Goal: Information Seeking & Learning: Learn about a topic

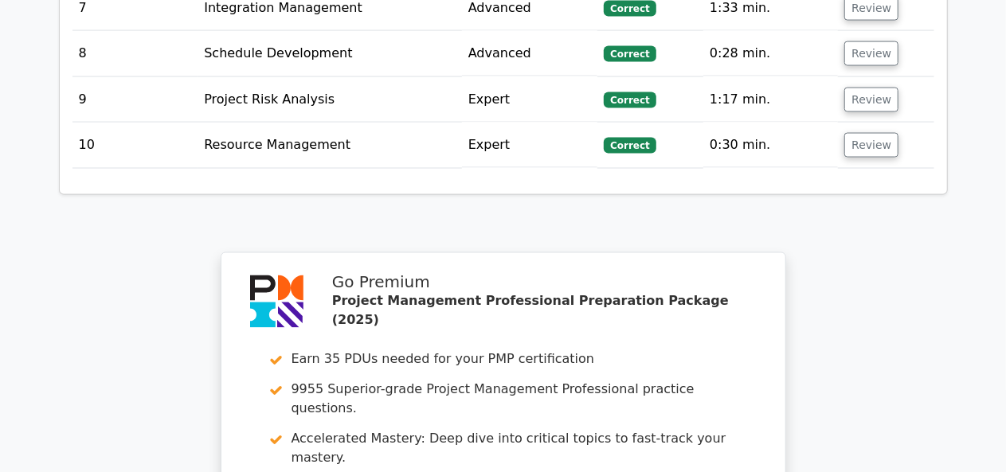
scroll to position [4517, 0]
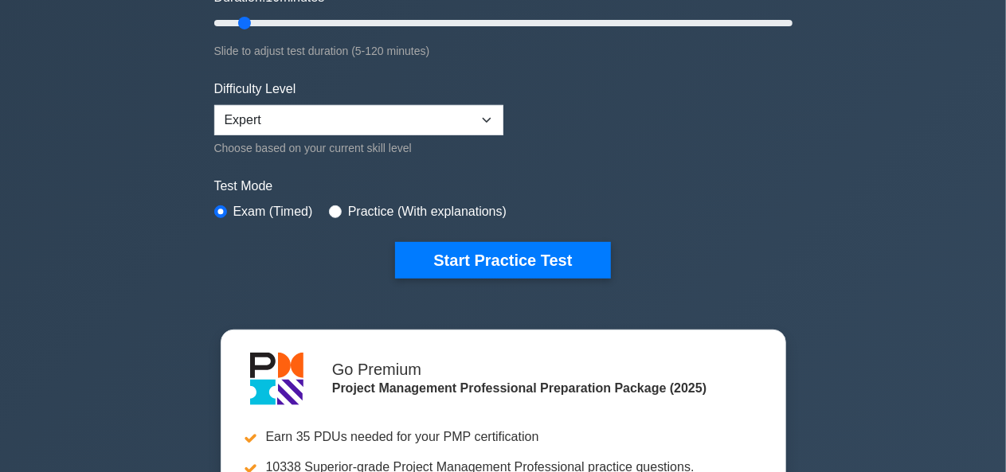
scroll to position [336, 0]
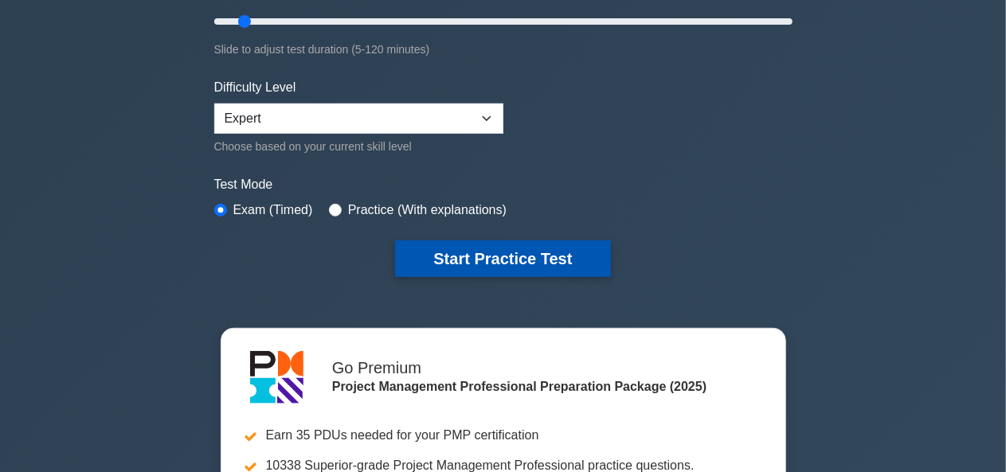
click at [465, 245] on button "Start Practice Test" at bounding box center [502, 259] width 215 height 37
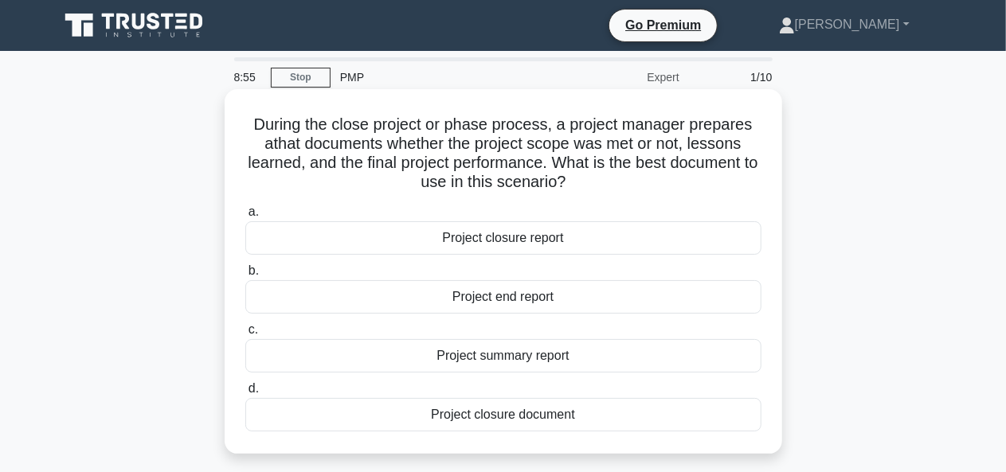
click at [516, 425] on div "Project closure document" at bounding box center [503, 414] width 516 height 33
click at [245, 394] on input "d. Project closure document" at bounding box center [245, 389] width 0 height 10
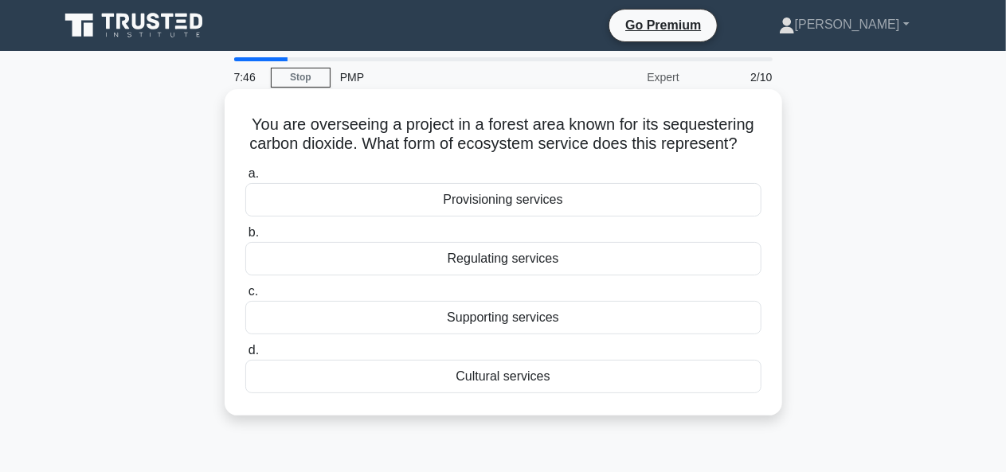
click at [555, 214] on div "Provisioning services" at bounding box center [503, 199] width 516 height 33
click at [245, 179] on input "a. Provisioning services" at bounding box center [245, 174] width 0 height 10
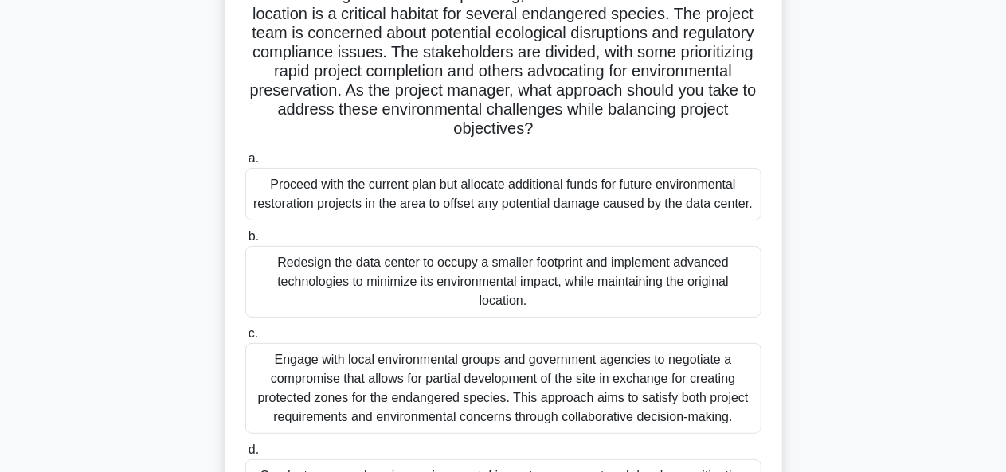
scroll to position [239, 0]
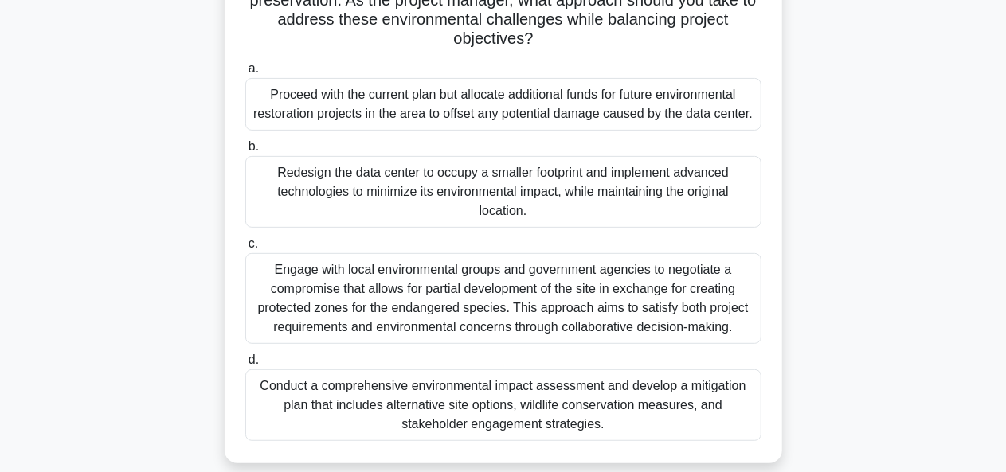
click at [561, 412] on div "Conduct a comprehensive environmental impact assessment and develop a mitigatio…" at bounding box center [503, 406] width 516 height 72
click at [245, 366] on input "d. Conduct a comprehensive environmental impact assessment and develop a mitiga…" at bounding box center [245, 360] width 0 height 10
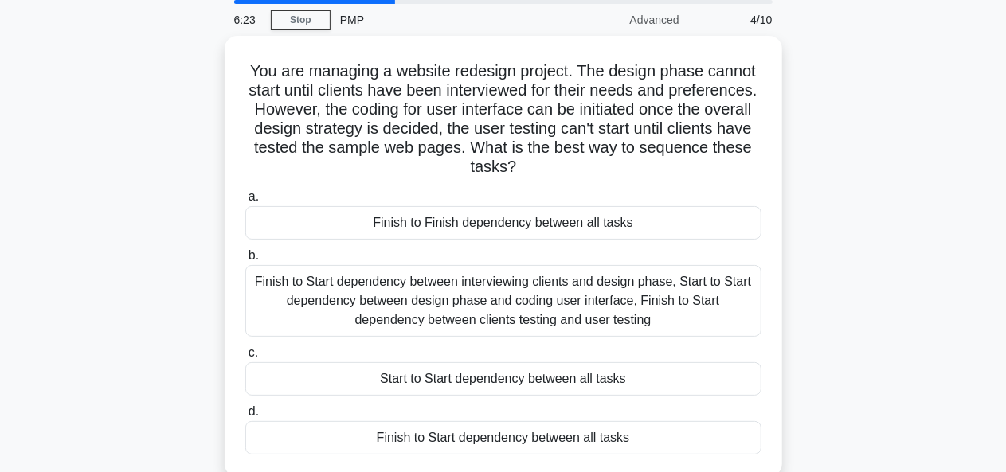
scroll to position [0, 0]
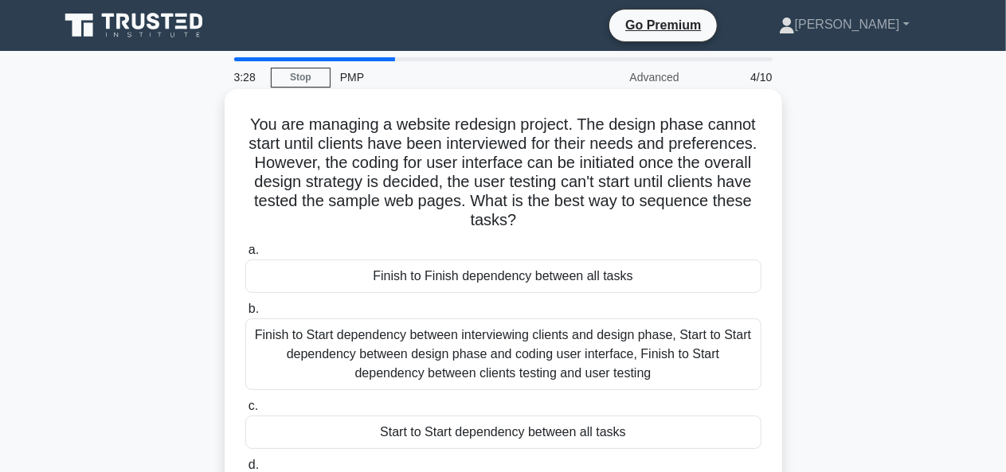
click at [466, 363] on div "Finish to Start dependency between interviewing clients and design phase, Start…" at bounding box center [503, 355] width 516 height 72
click at [245, 315] on input "b. Finish to Start dependency between interviewing clients and design phase, St…" at bounding box center [245, 309] width 0 height 10
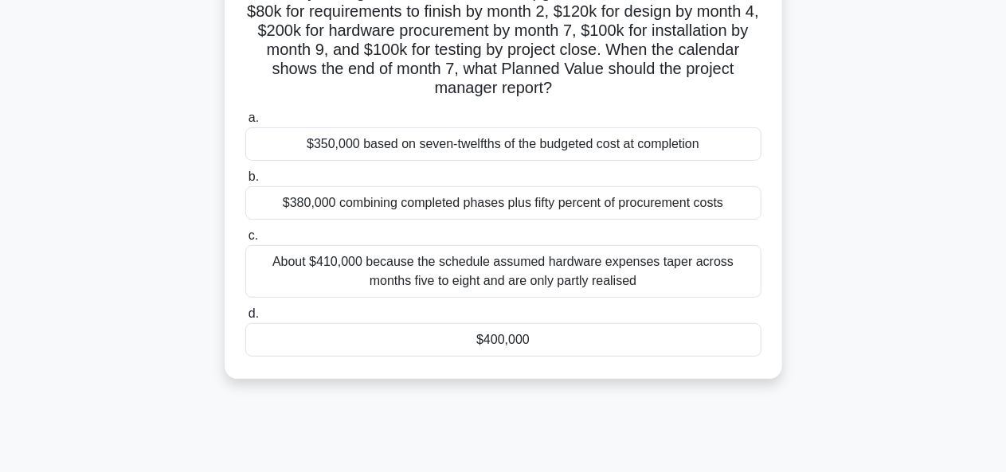
scroll to position [147, 0]
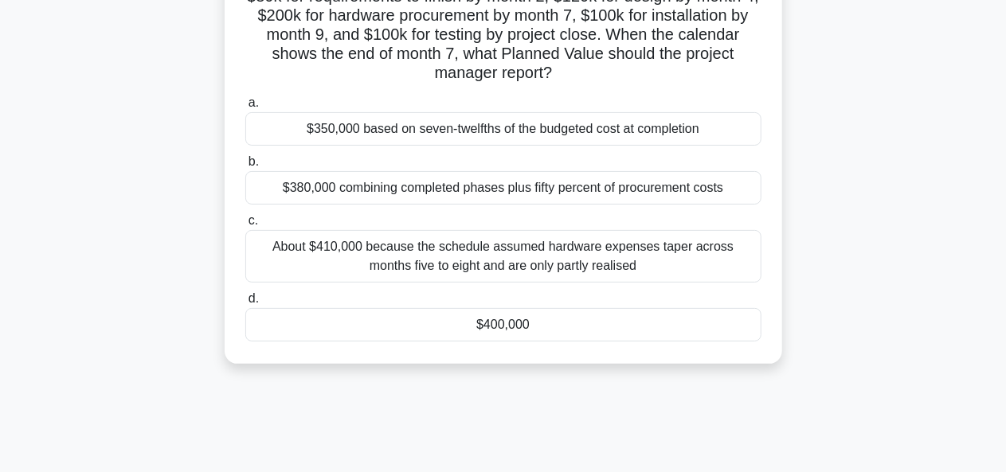
click at [488, 319] on div "$400,000" at bounding box center [503, 324] width 516 height 33
click at [245, 304] on input "d. $400,000" at bounding box center [245, 299] width 0 height 10
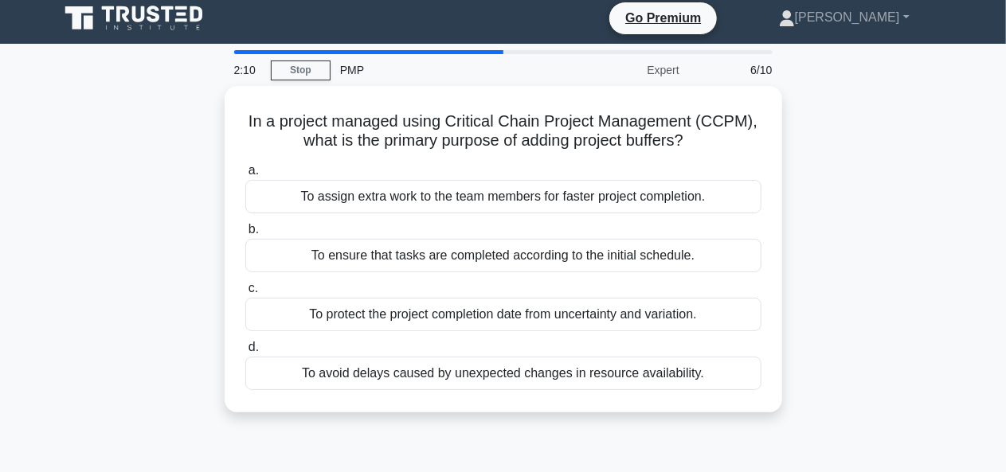
scroll to position [0, 0]
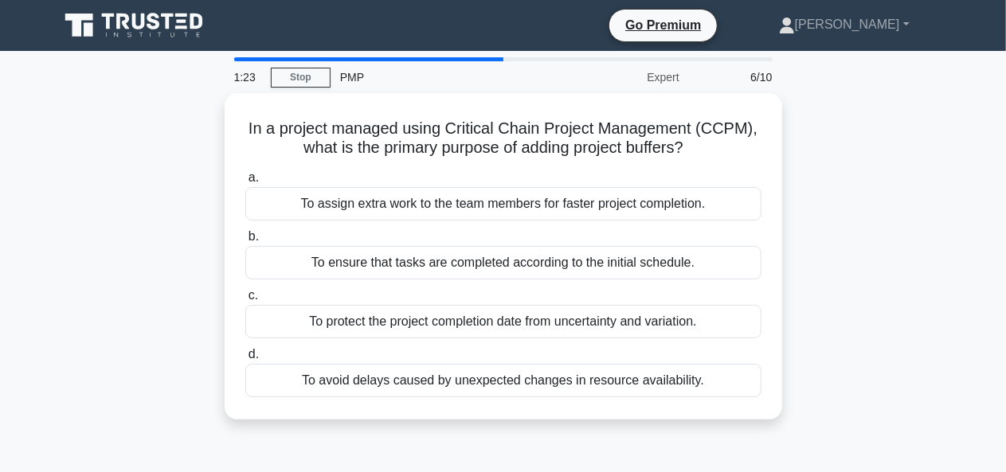
click at [488, 319] on div "To protect the project completion date from uncertainty and variation." at bounding box center [503, 321] width 516 height 33
click at [245, 301] on input "c. To protect the project completion date from uncertainty and variation." at bounding box center [245, 296] width 0 height 10
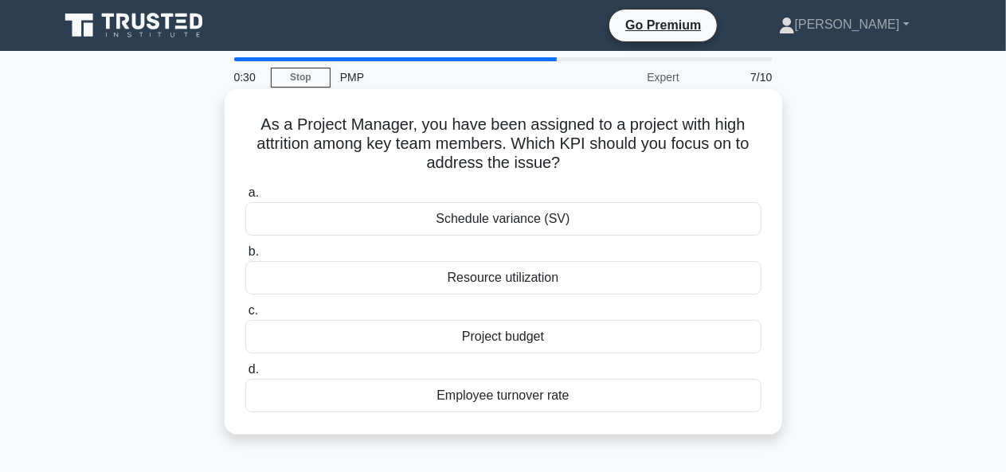
click at [521, 389] on div "Employee turnover rate" at bounding box center [503, 395] width 516 height 33
click at [245, 375] on input "d. Employee turnover rate" at bounding box center [245, 370] width 0 height 10
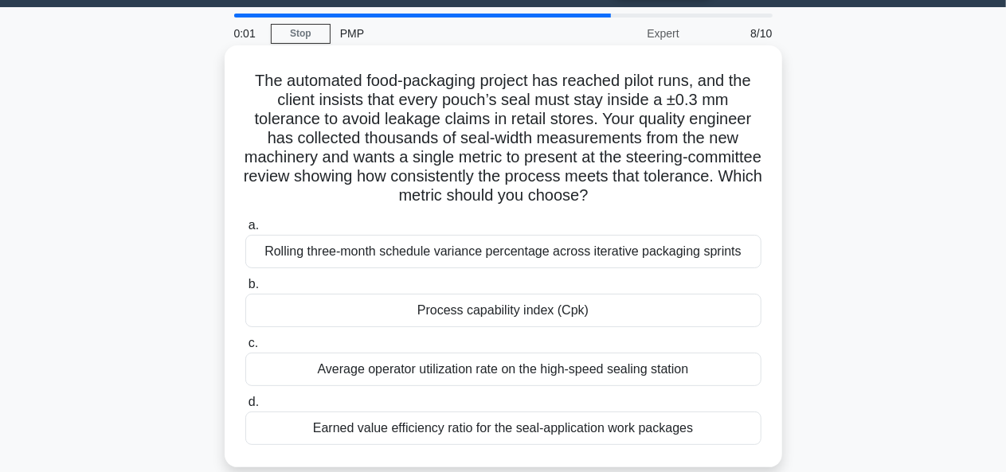
scroll to position [45, 0]
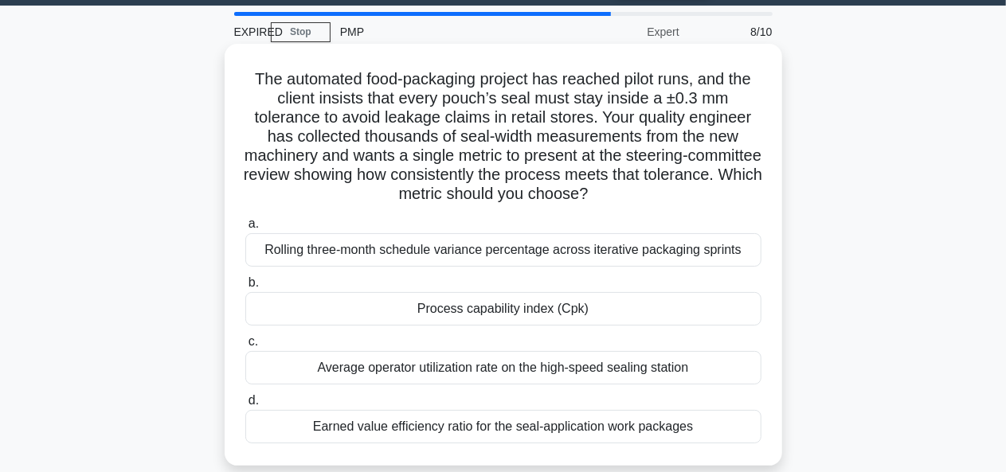
drag, startPoint x: 249, startPoint y: 85, endPoint x: 693, endPoint y: 426, distance: 560.3
click at [693, 426] on div "The automated food-packaging project has reached pilot runs, and the client ins…" at bounding box center [503, 255] width 545 height 410
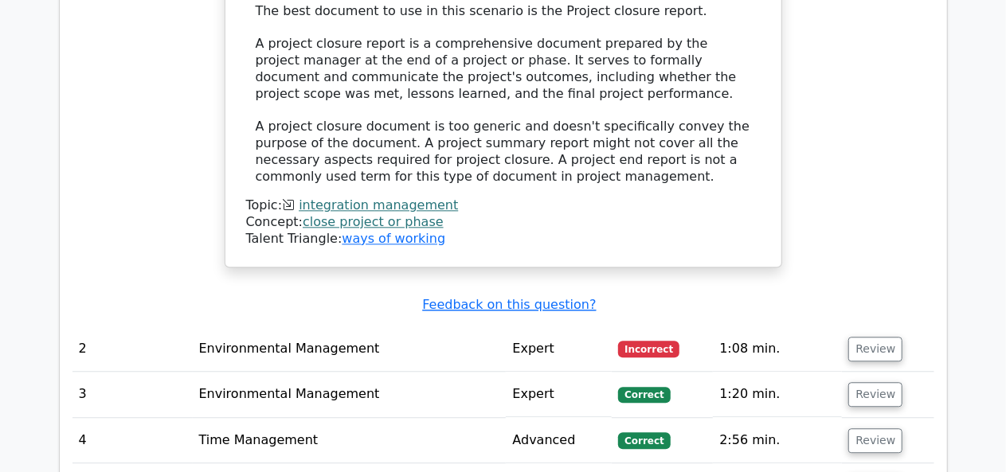
scroll to position [1842, 0]
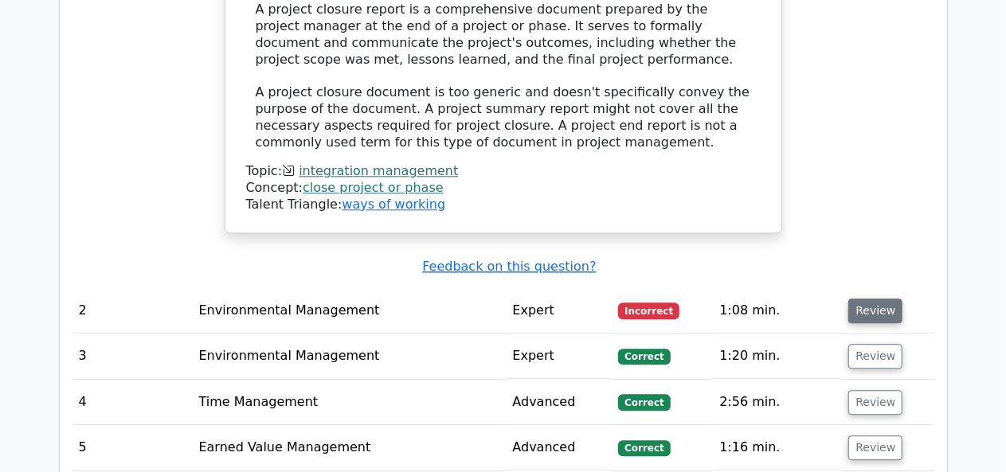
click at [870, 299] on button "Review" at bounding box center [876, 311] width 54 height 25
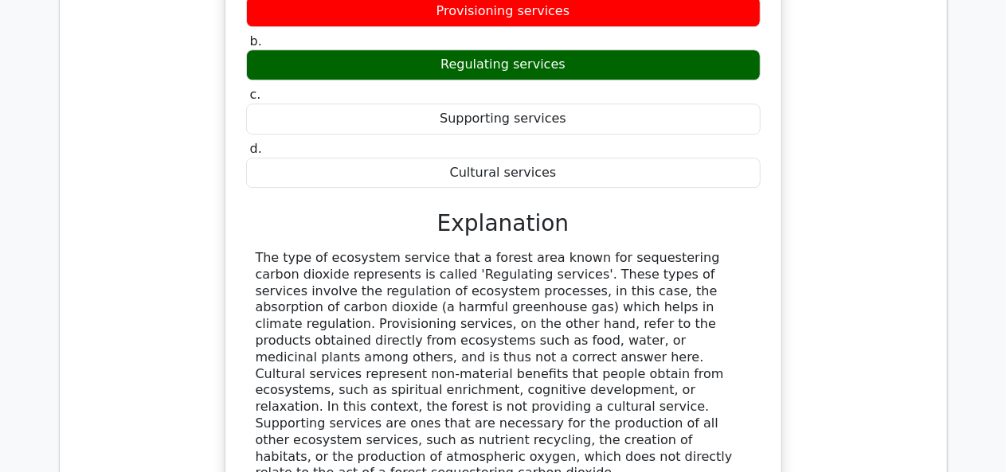
scroll to position [2303, 0]
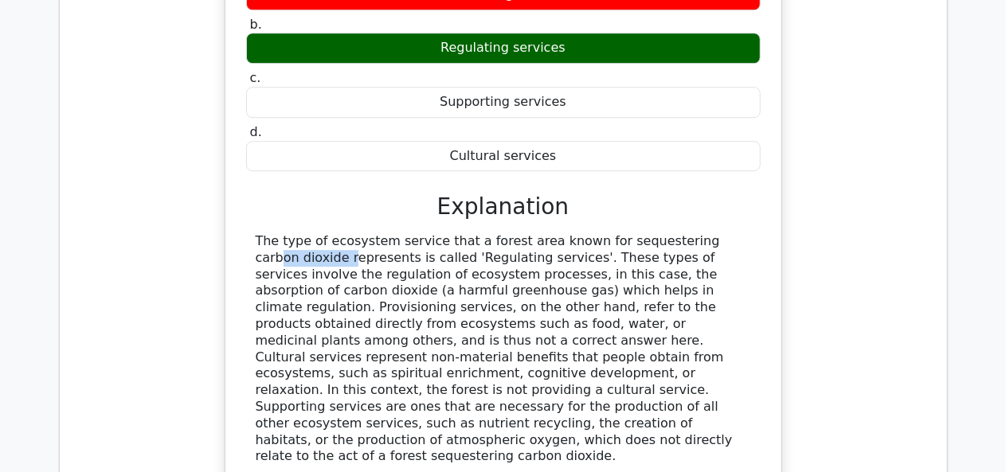
drag, startPoint x: 585, startPoint y: 138, endPoint x: 660, endPoint y: 143, distance: 75.1
click at [660, 233] on div at bounding box center [504, 349] width 496 height 232
copy div "sequestering"
click at [253, 233] on div at bounding box center [503, 349] width 515 height 232
drag, startPoint x: 259, startPoint y: 128, endPoint x: 632, endPoint y: 108, distance: 373.5
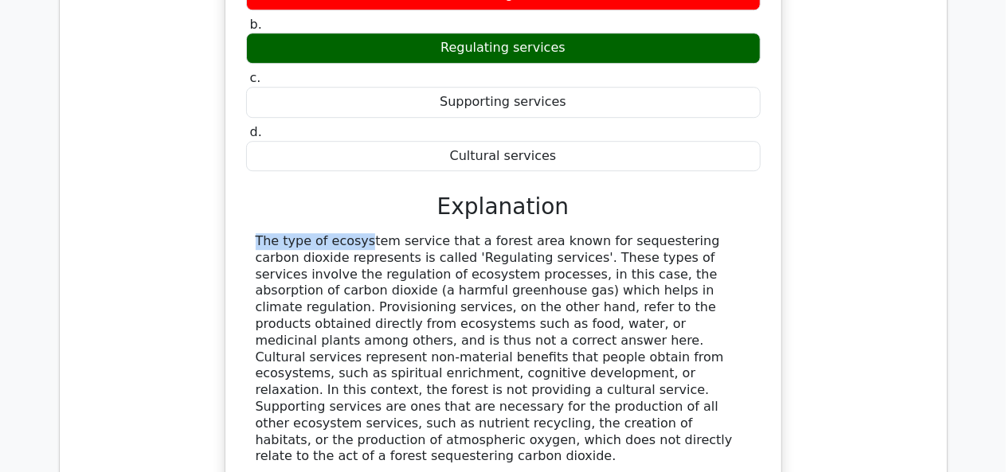
click at [632, 108] on div "a. Provisioning services b. Regulating services c. d." at bounding box center [504, 243] width 518 height 569
click at [250, 233] on div at bounding box center [503, 349] width 515 height 232
click at [257, 233] on div at bounding box center [504, 349] width 496 height 232
click at [256, 233] on div at bounding box center [504, 349] width 496 height 232
drag, startPoint x: 256, startPoint y: 138, endPoint x: 747, endPoint y: 322, distance: 524.9
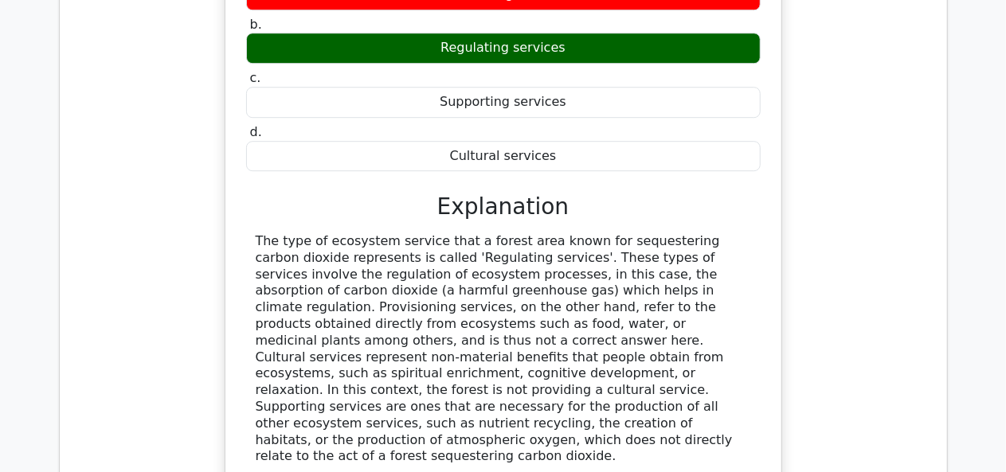
click at [747, 322] on div at bounding box center [504, 349] width 496 height 232
copy div "The type of ecosystem service that a forest area known for sequestering carbon …"
click at [459, 233] on div at bounding box center [504, 349] width 496 height 232
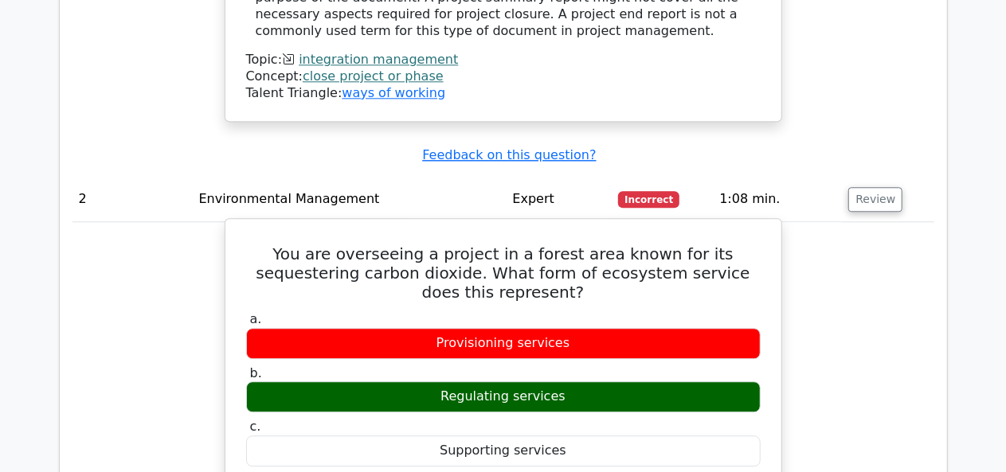
scroll to position [1953, 0]
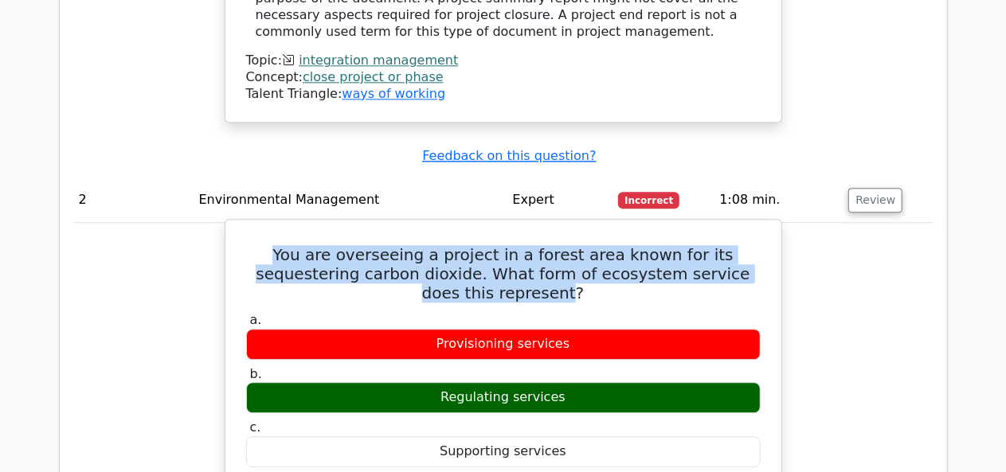
drag, startPoint x: 248, startPoint y: 171, endPoint x: 743, endPoint y: 194, distance: 495.3
click at [743, 245] on h5 "You are overseeing a project in a forest area known for its sequestering carbon…" at bounding box center [504, 273] width 518 height 57
copy h5 "You are overseeing a project in a forest area known for its sequestering carbon…"
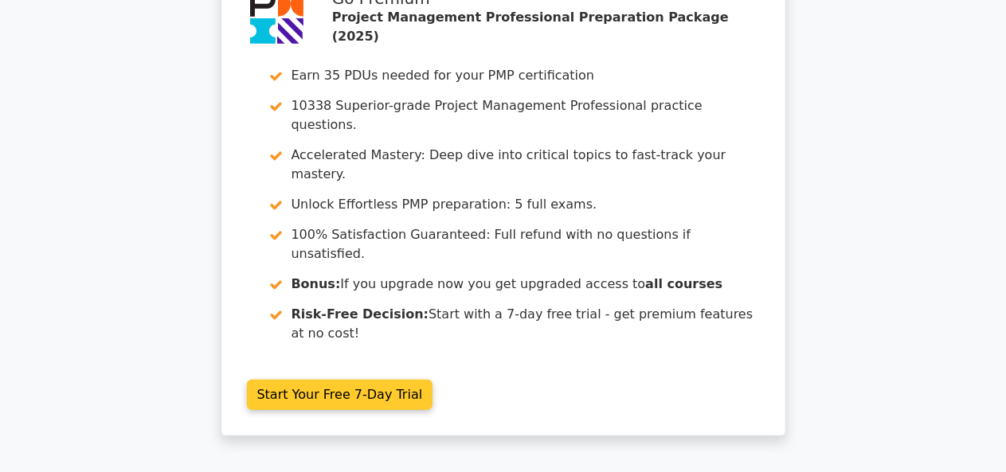
scroll to position [3262, 0]
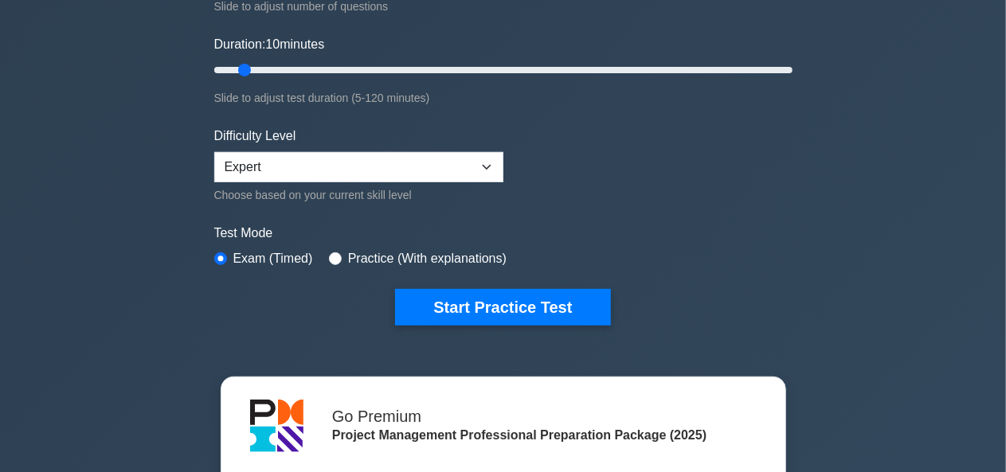
scroll to position [288, 0]
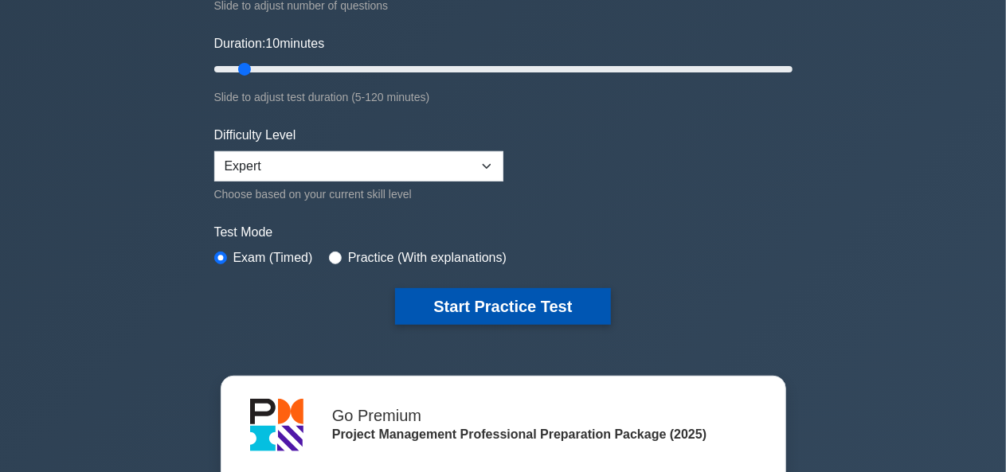
click at [440, 304] on button "Start Practice Test" at bounding box center [502, 306] width 215 height 37
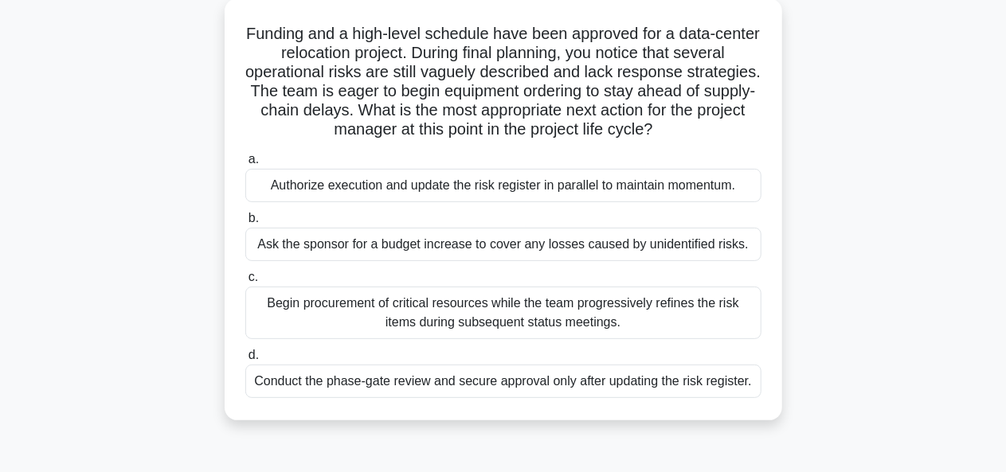
scroll to position [102, 0]
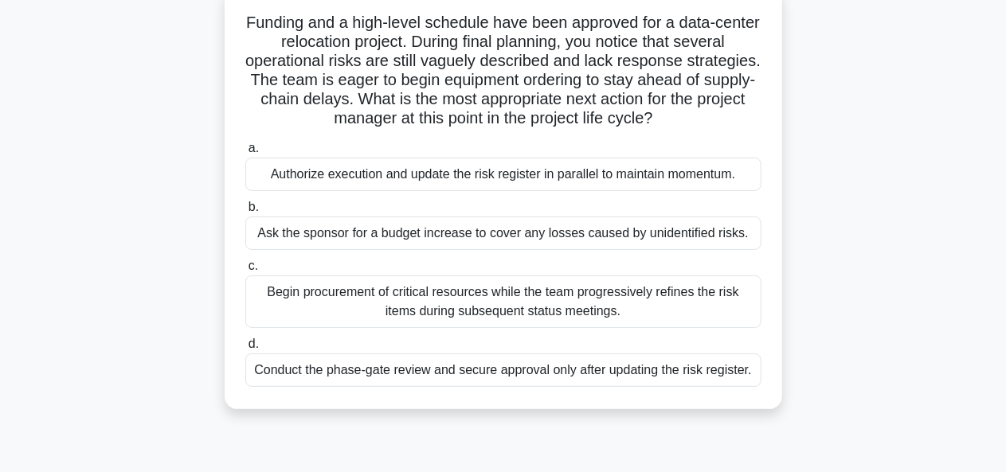
click at [419, 374] on div "Conduct the phase-gate review and secure approval only after updating the risk …" at bounding box center [503, 370] width 516 height 33
click at [245, 350] on input "d. Conduct the phase-gate review and secure approval only after updating the ri…" at bounding box center [245, 344] width 0 height 10
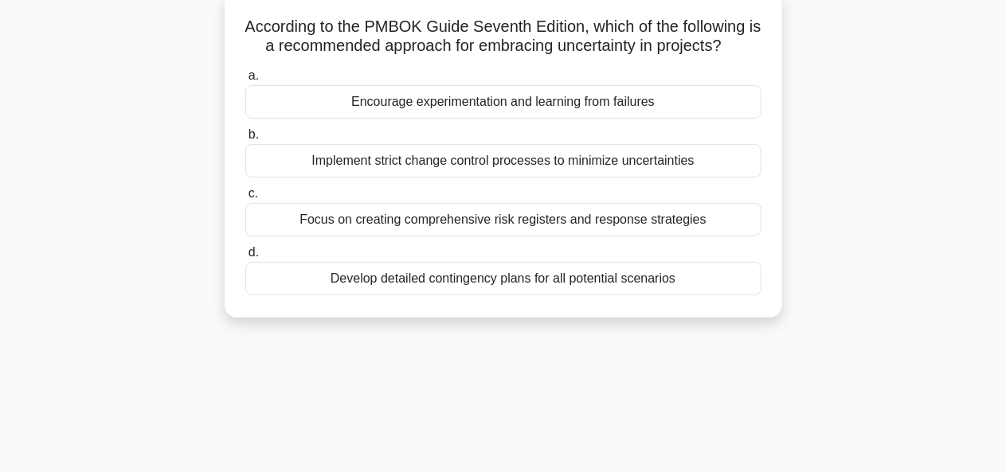
scroll to position [0, 0]
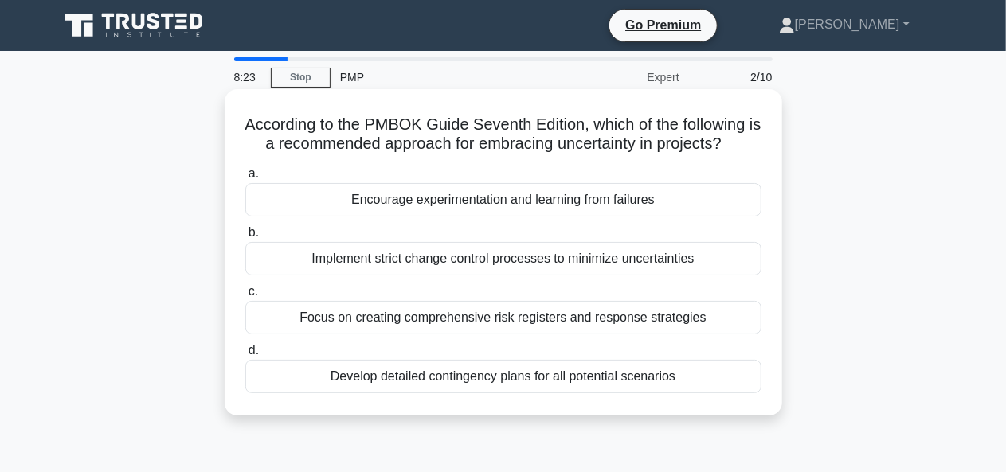
click at [462, 319] on div "Focus on creating comprehensive risk registers and response strategies" at bounding box center [503, 317] width 516 height 33
click at [245, 297] on input "c. Focus on creating comprehensive risk registers and response strategies" at bounding box center [245, 292] width 0 height 10
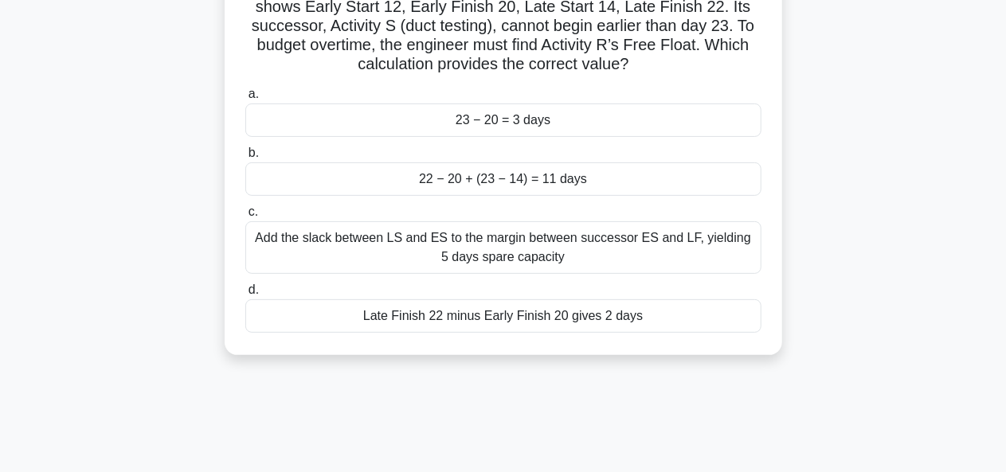
scroll to position [138, 0]
click at [462, 318] on div "Late Finish 22 minus Early Finish 20 gives 2 days" at bounding box center [503, 315] width 516 height 33
click at [245, 295] on input "d. Late Finish 22 minus Early Finish 20 gives 2 days" at bounding box center [245, 289] width 0 height 10
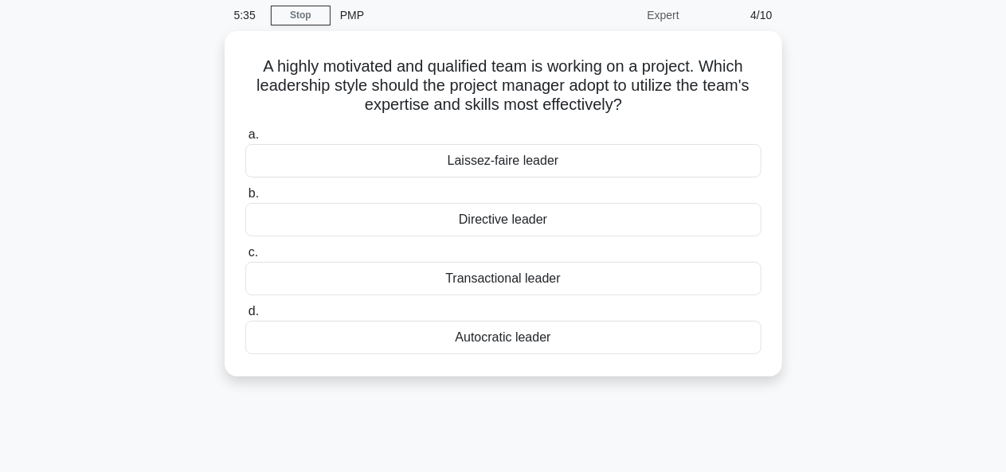
scroll to position [0, 0]
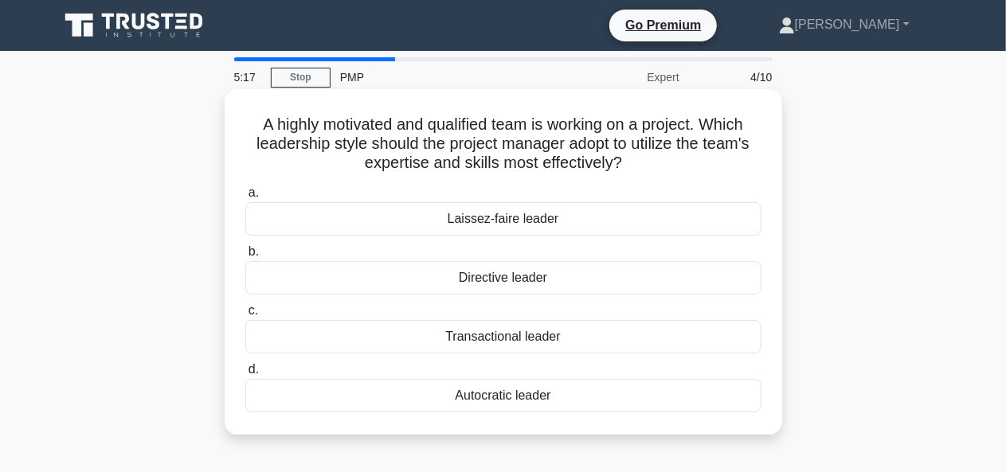
click at [516, 394] on div "Autocratic leader" at bounding box center [503, 395] width 516 height 33
click at [245, 375] on input "d. Autocratic leader" at bounding box center [245, 370] width 0 height 10
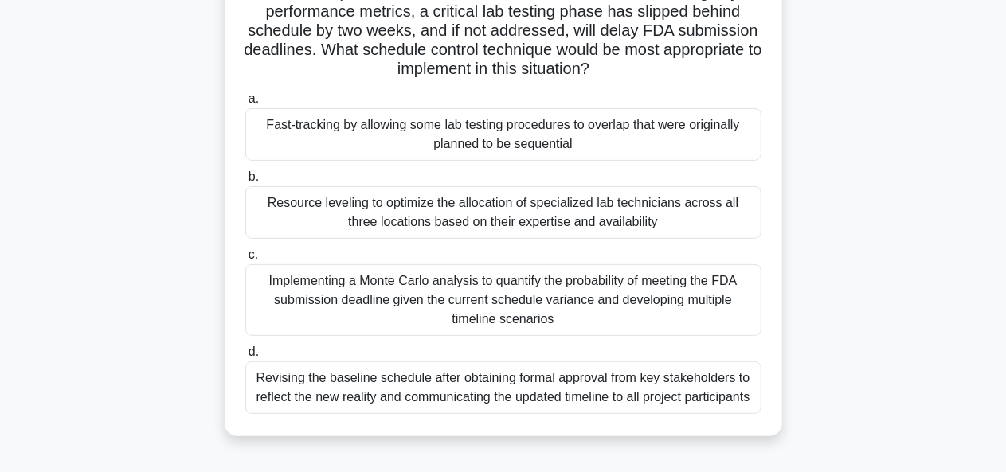
scroll to position [46, 0]
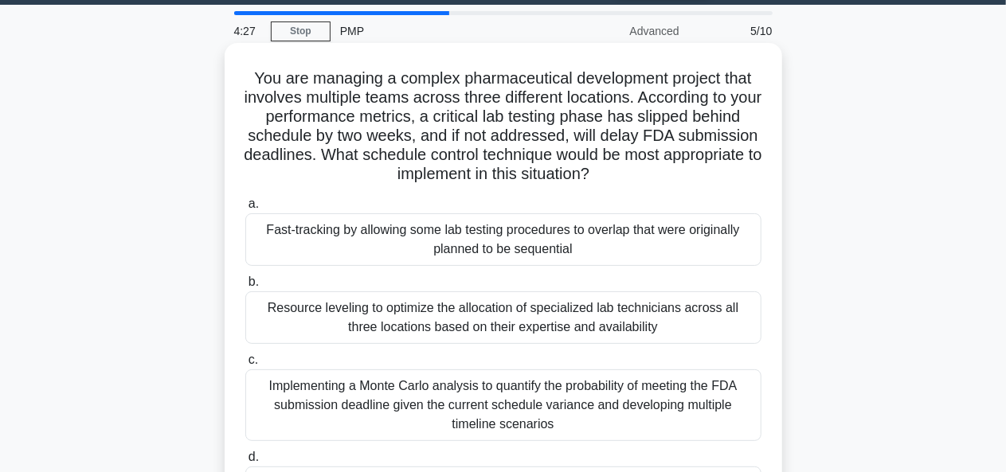
click at [515, 250] on div "Fast-tracking by allowing some lab testing procedures to overlap that were orig…" at bounding box center [503, 240] width 516 height 53
click at [245, 210] on input "a. Fast-tracking by allowing some lab testing procedures to overlap that were o…" at bounding box center [245, 204] width 0 height 10
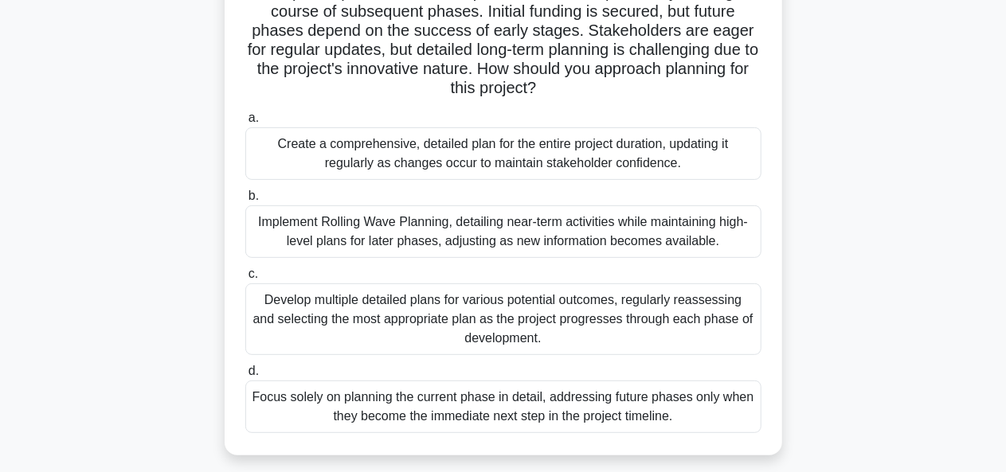
scroll to position [183, 0]
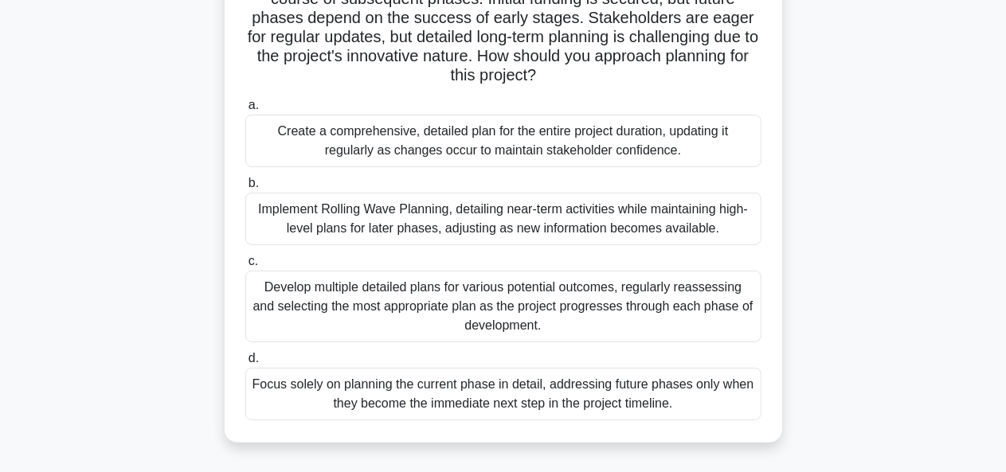
click at [520, 222] on div "Implement Rolling Wave Planning, detailing near-term activities while maintaini…" at bounding box center [503, 219] width 516 height 53
click at [245, 189] on input "b. Implement Rolling Wave Planning, detailing near-term activities while mainta…" at bounding box center [245, 183] width 0 height 10
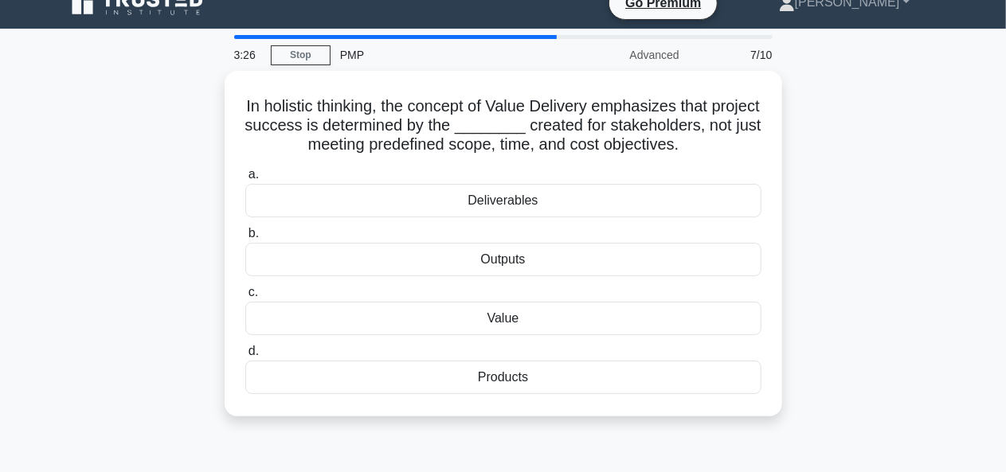
scroll to position [0, 0]
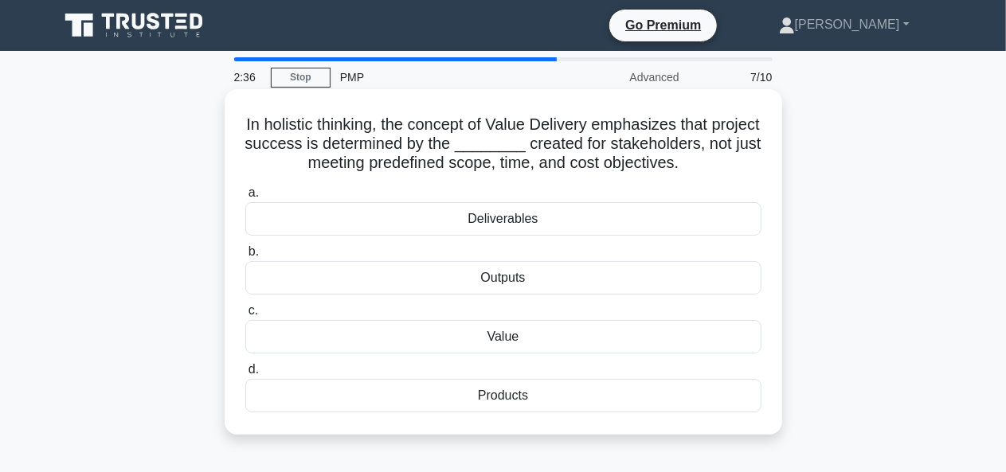
click at [514, 336] on div "Value" at bounding box center [503, 336] width 516 height 33
click at [245, 316] on input "c. Value" at bounding box center [245, 311] width 0 height 10
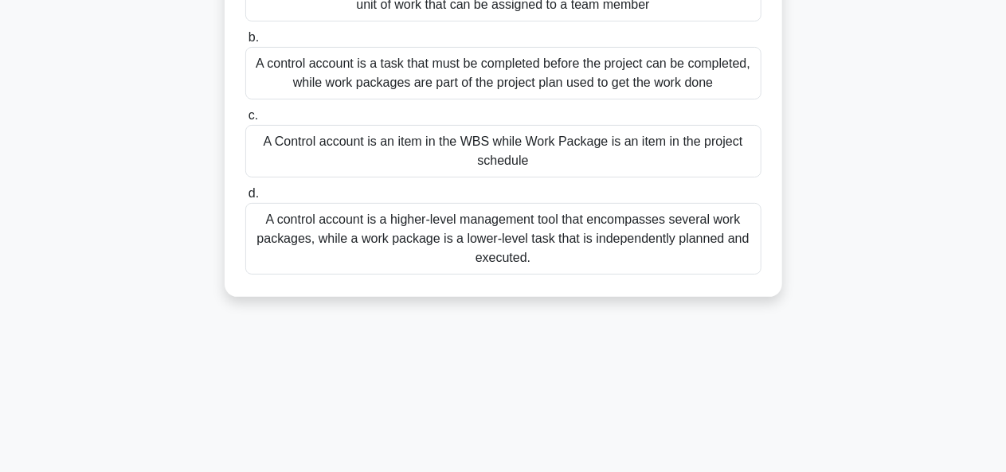
scroll to position [200, 0]
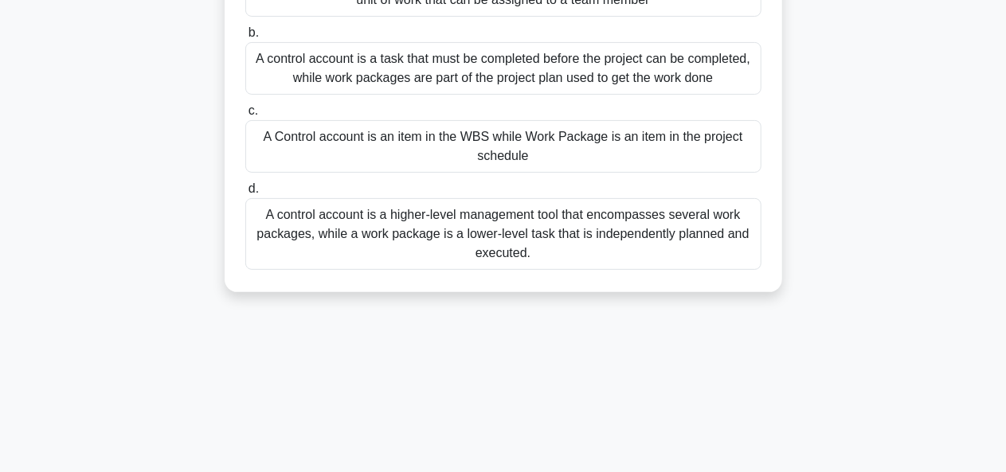
click at [470, 270] on div "A control account is a higher-level management tool that encompasses several wo…" at bounding box center [503, 234] width 516 height 72
click at [245, 194] on input "d. A control account is a higher-level management tool that encompasses several…" at bounding box center [245, 189] width 0 height 10
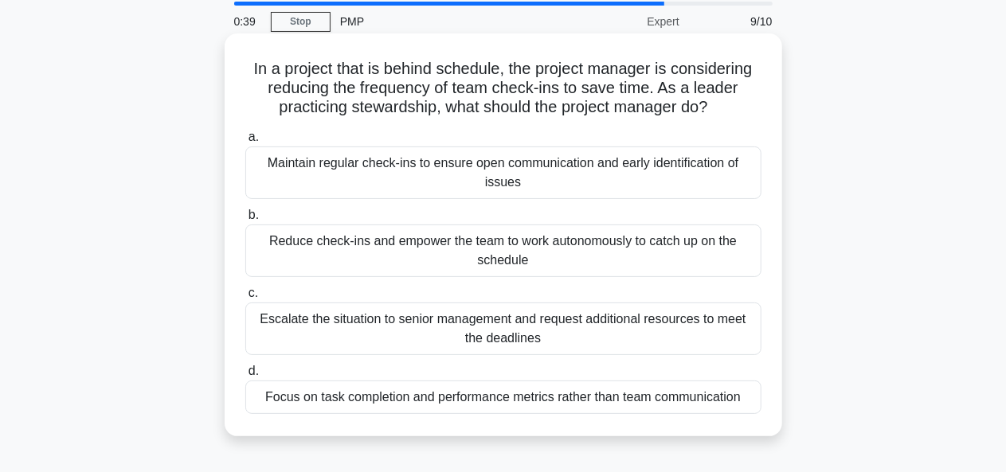
scroll to position [29, 0]
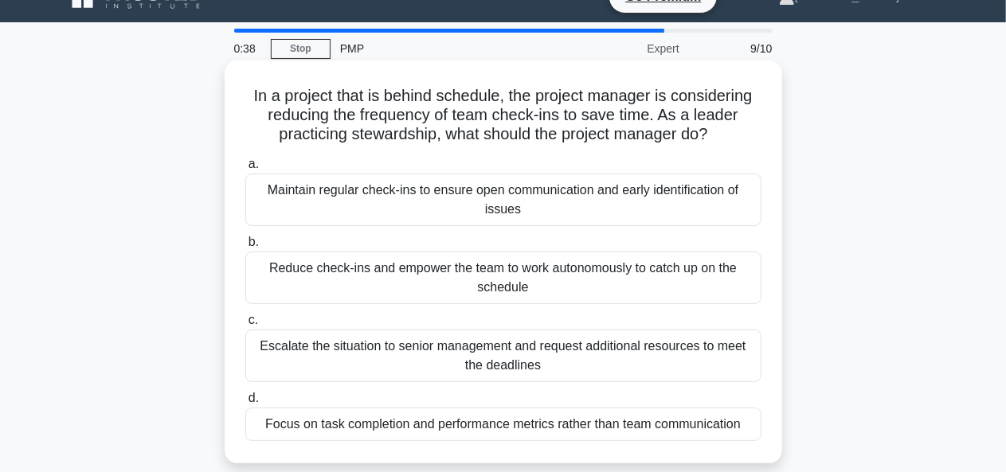
click at [494, 210] on div "Maintain regular check-ins to ensure open communication and early identificatio…" at bounding box center [503, 200] width 516 height 53
click at [245, 170] on input "a. Maintain regular check-ins to ensure open communication and early identifica…" at bounding box center [245, 164] width 0 height 10
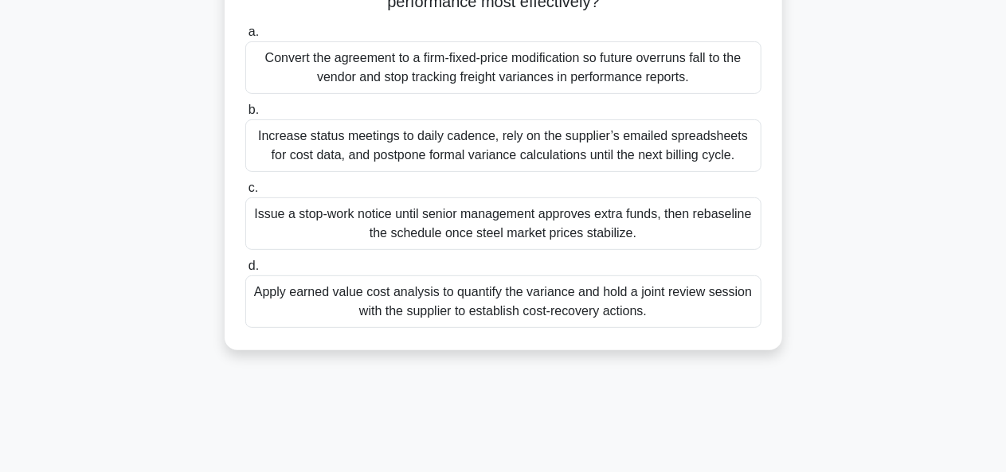
scroll to position [238, 0]
click at [445, 300] on div "Apply earned value cost analysis to quantify the variance and hold a joint revi…" at bounding box center [503, 301] width 516 height 53
click at [245, 271] on input "d. Apply earned value cost analysis to quantify the variance and hold a joint r…" at bounding box center [245, 266] width 0 height 10
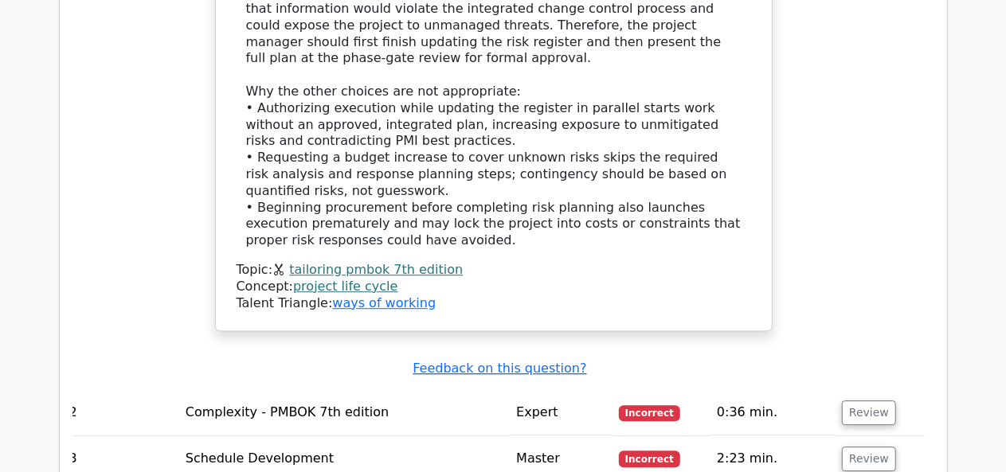
scroll to position [2135, 0]
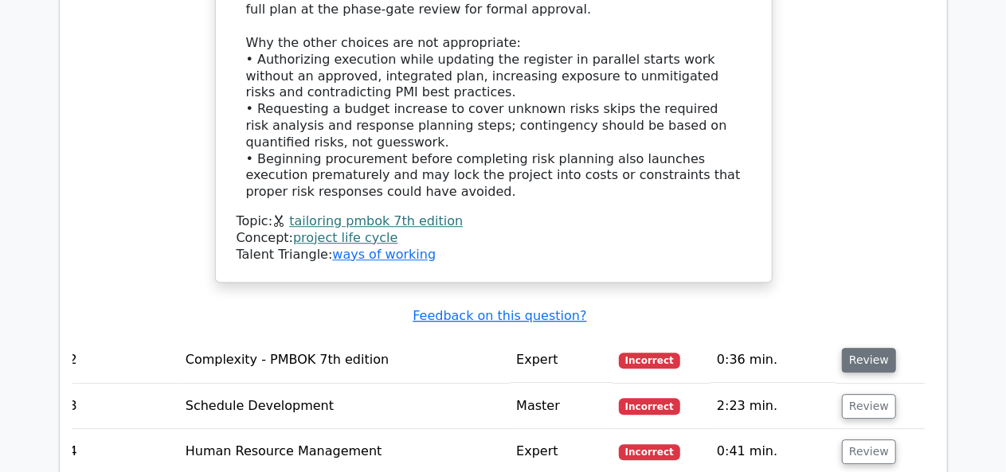
click at [864, 348] on button "Review" at bounding box center [869, 360] width 54 height 25
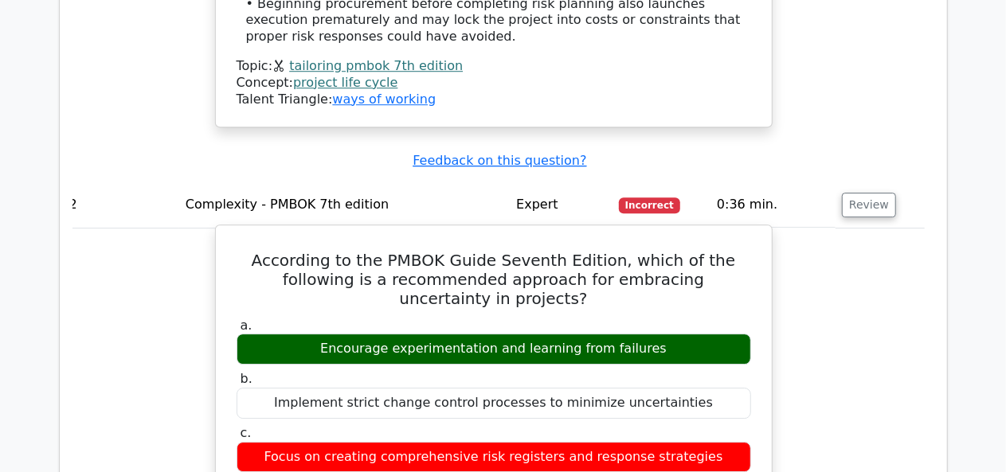
scroll to position [2293, 0]
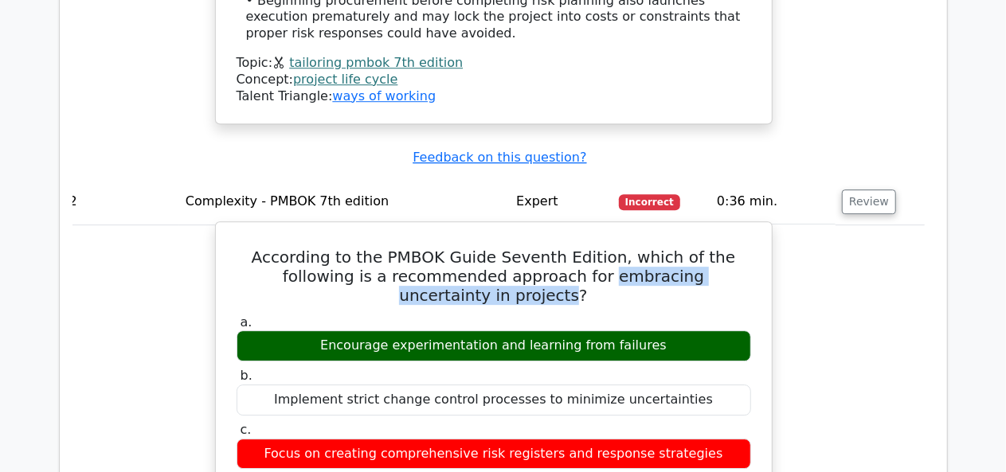
drag, startPoint x: 484, startPoint y: 124, endPoint x: 727, endPoint y: 124, distance: 243.0
click at [727, 248] on h5 "According to the PMBOK Guide Seventh Edition, which of the following is a recom…" at bounding box center [494, 276] width 518 height 57
copy h5 "embracing uncertainty in projects"
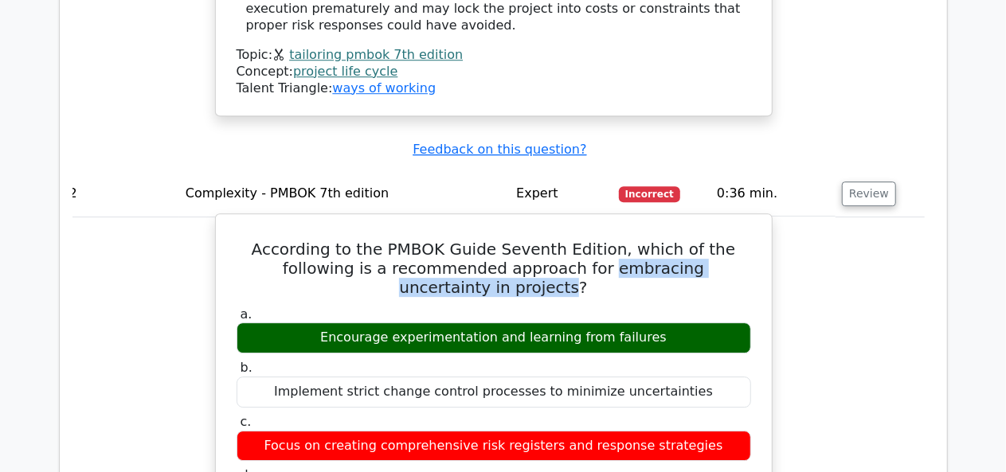
scroll to position [2300, 0]
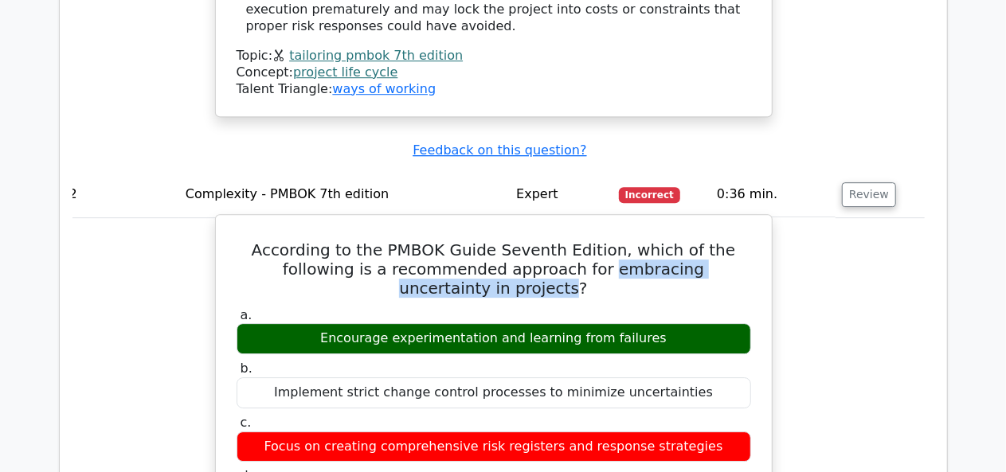
drag, startPoint x: 237, startPoint y: 96, endPoint x: 685, endPoint y: 320, distance: 500.3
copy div "According to the PMBOK Guide Seventh Edition, which of the following is a recom…"
click at [512, 378] on div "Implement strict change control processes to minimize uncertainties" at bounding box center [494, 393] width 515 height 31
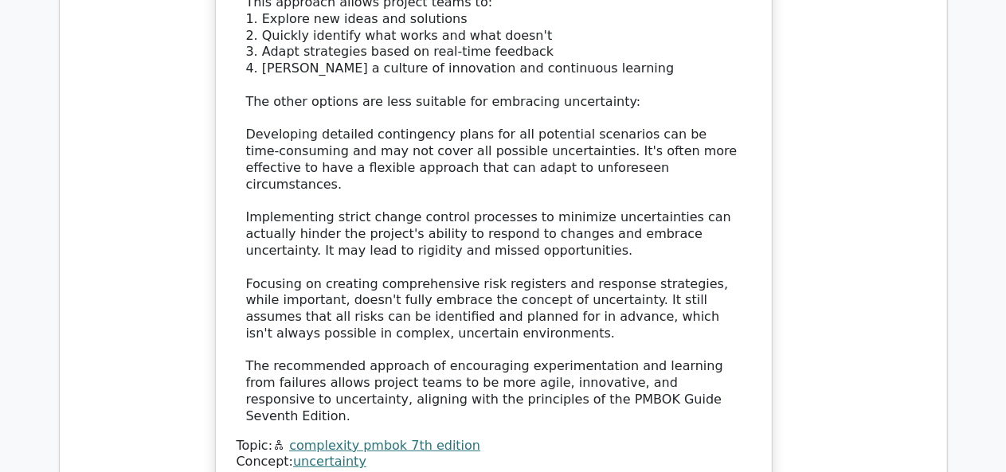
scroll to position [3017, 0]
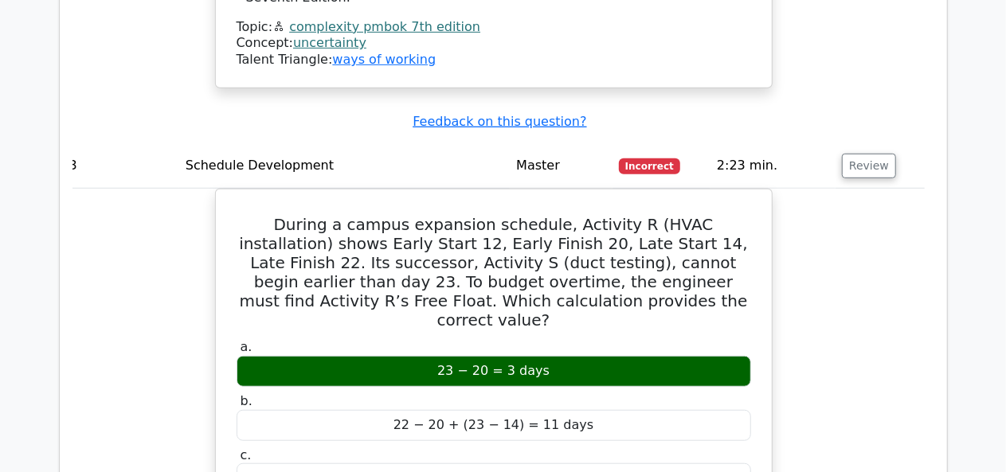
scroll to position [3355, 0]
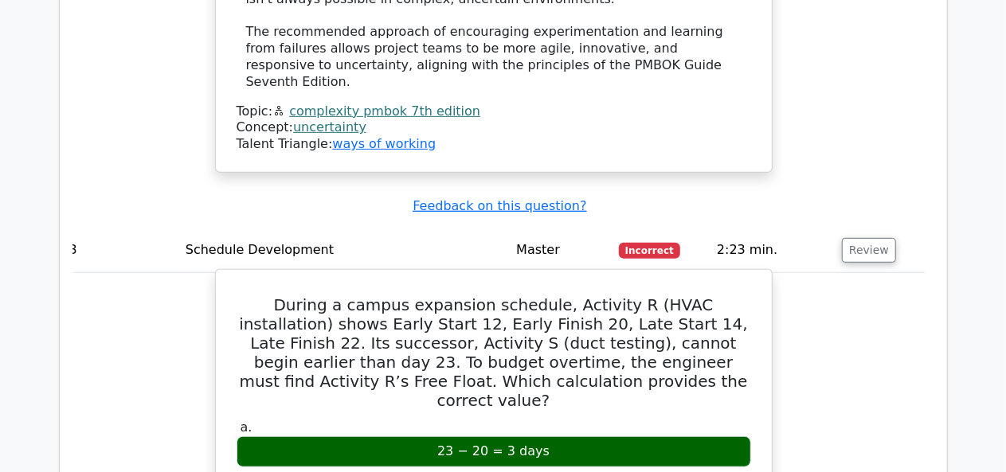
drag, startPoint x: 242, startPoint y: 98, endPoint x: 629, endPoint y: 402, distance: 492.5
copy div "During a campus expansion schedule, Activity R (HVAC installation) shows Early …"
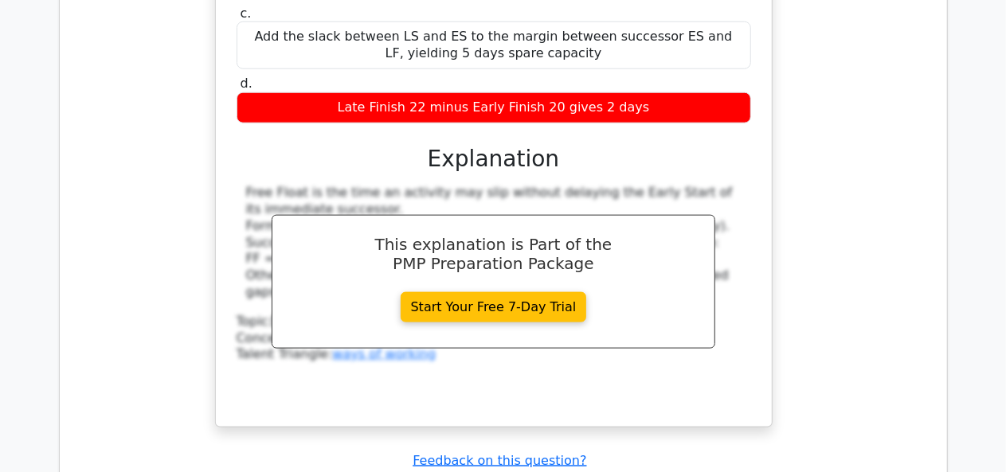
scroll to position [3883, 0]
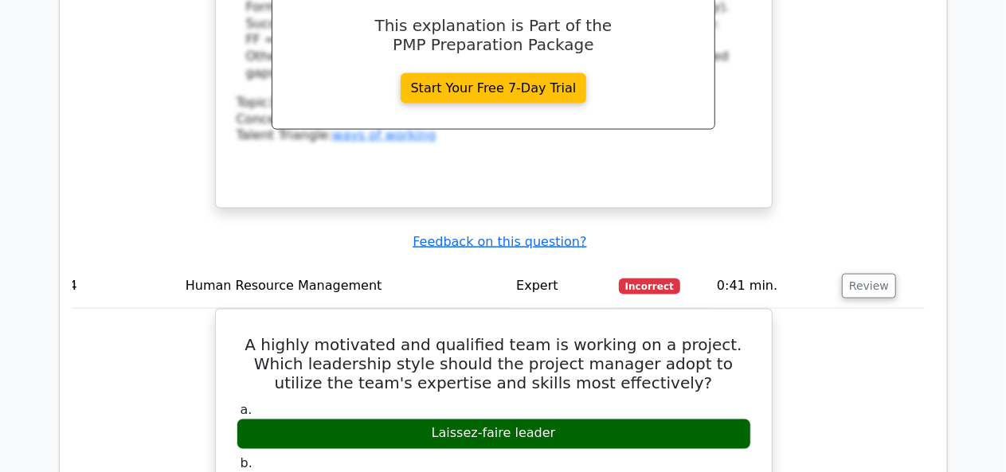
scroll to position [4096, 0]
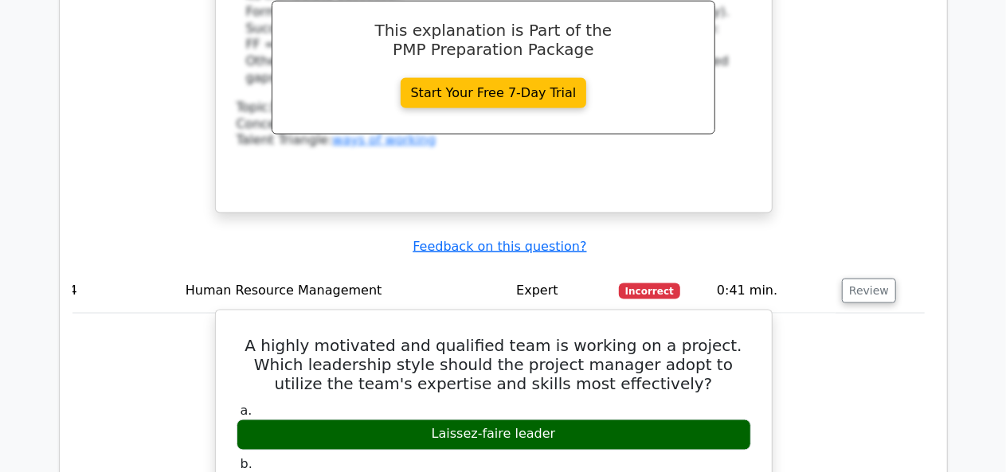
drag, startPoint x: 226, startPoint y: 110, endPoint x: 660, endPoint y: 355, distance: 498.1
copy div "A highly motivated and qualified team is working on a project. Which leadership…"
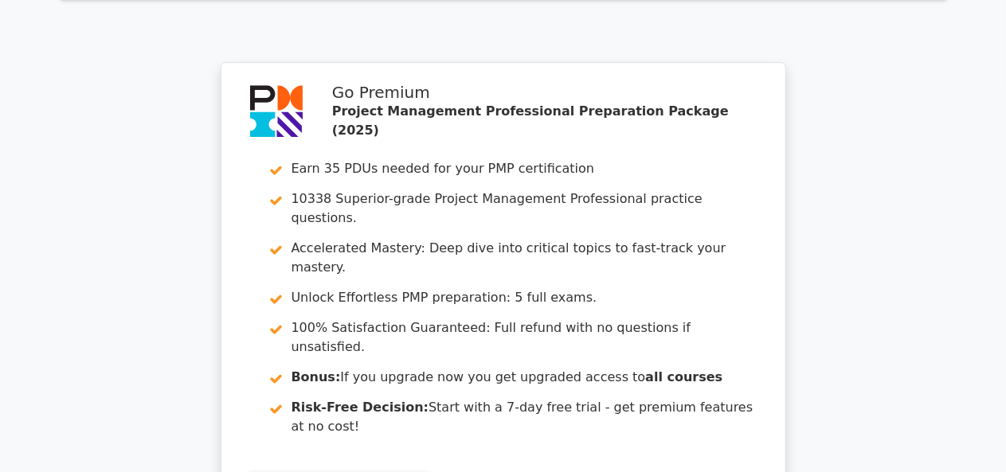
scroll to position [5445, 0]
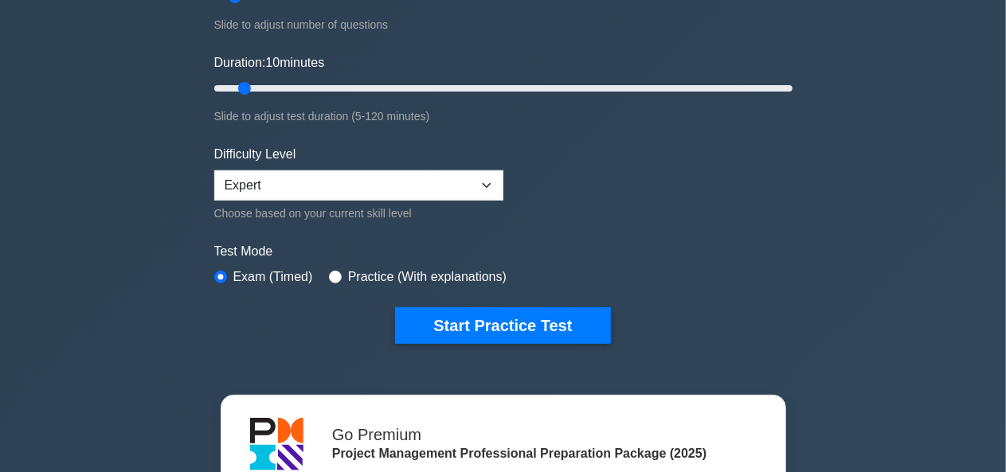
scroll to position [271, 0]
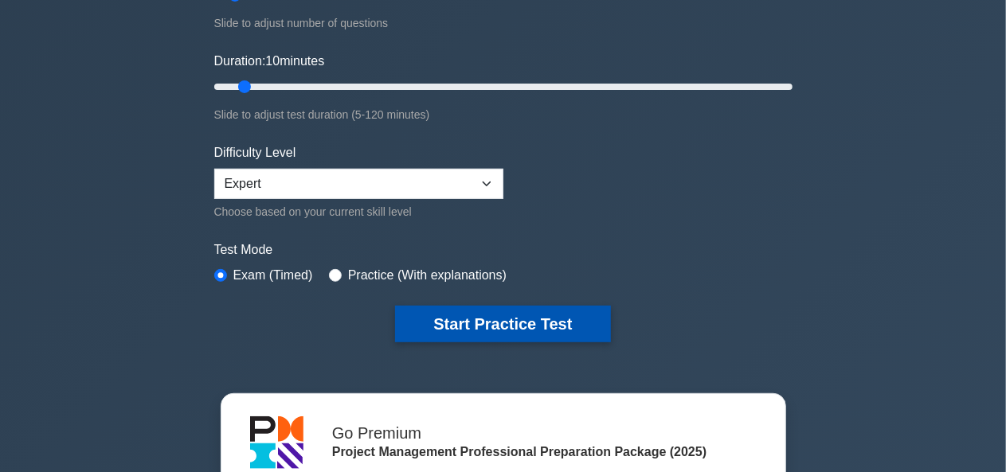
click at [474, 331] on button "Start Practice Test" at bounding box center [502, 324] width 215 height 37
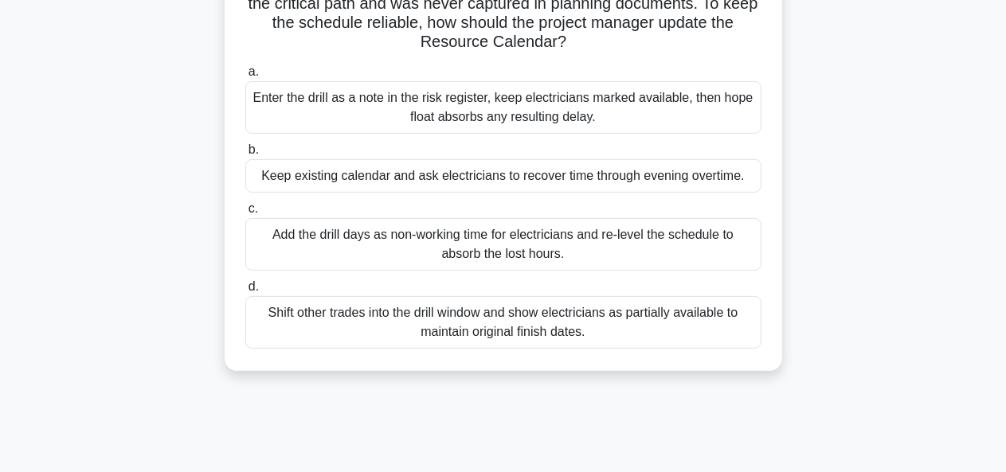
scroll to position [190, 0]
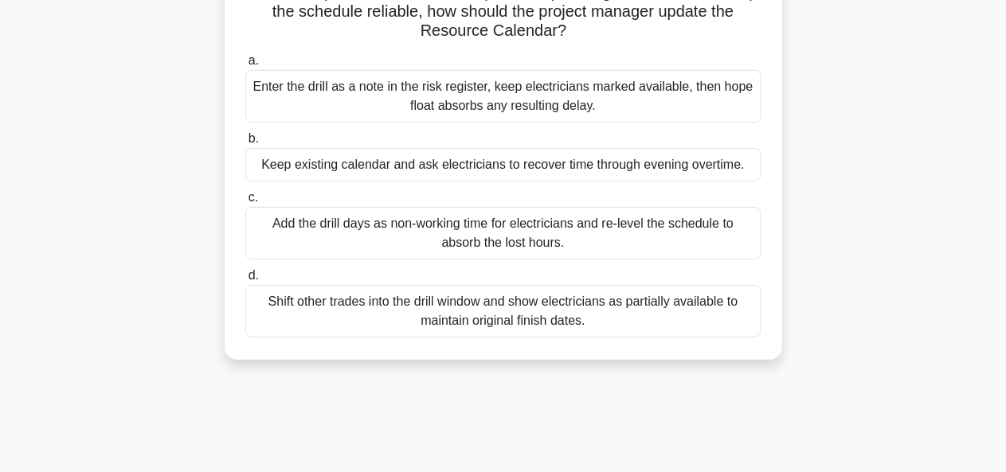
click at [520, 88] on div "Enter the drill as a note in the risk register, keep electricians marked availa…" at bounding box center [503, 96] width 516 height 53
click at [245, 66] on input "a. Enter the drill as a note in the risk register, keep electricians marked ava…" at bounding box center [245, 61] width 0 height 10
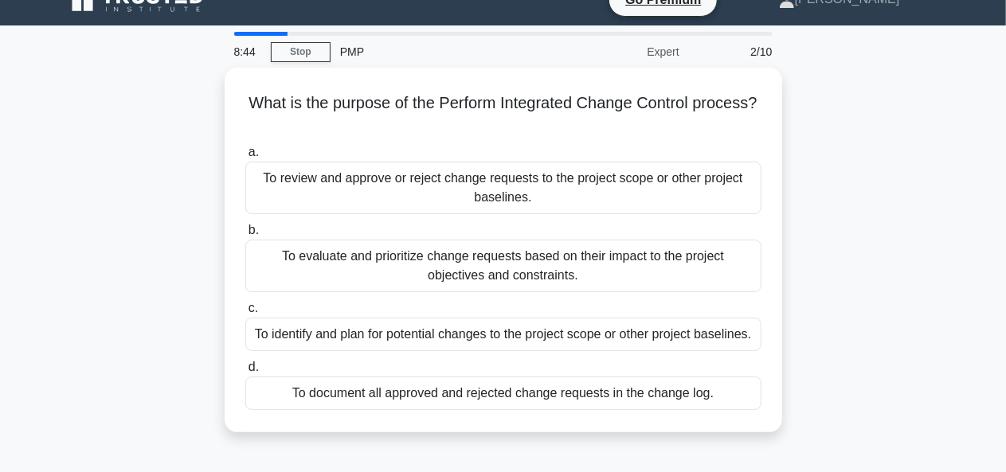
scroll to position [0, 0]
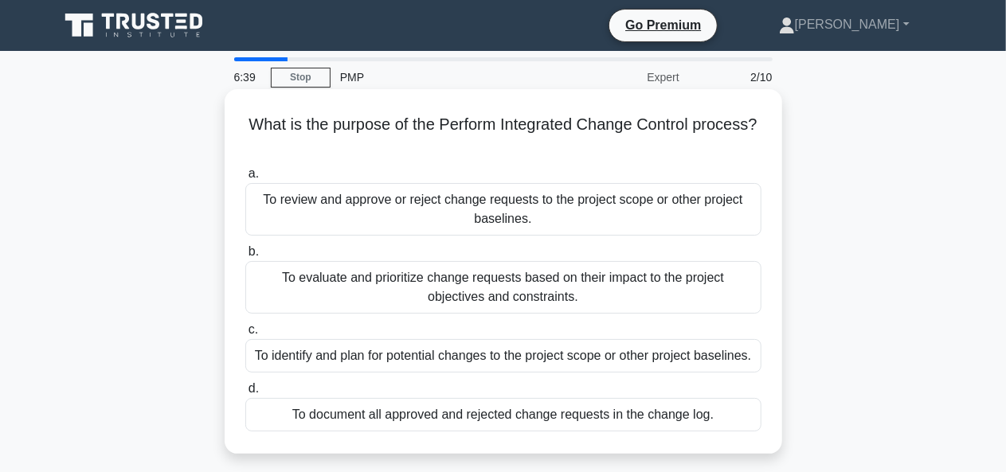
click at [477, 357] on div "To identify and plan for potential changes to the project scope or other projec…" at bounding box center [503, 355] width 516 height 33
click at [245, 335] on input "c. To identify and plan for potential changes to the project scope or other pro…" at bounding box center [245, 330] width 0 height 10
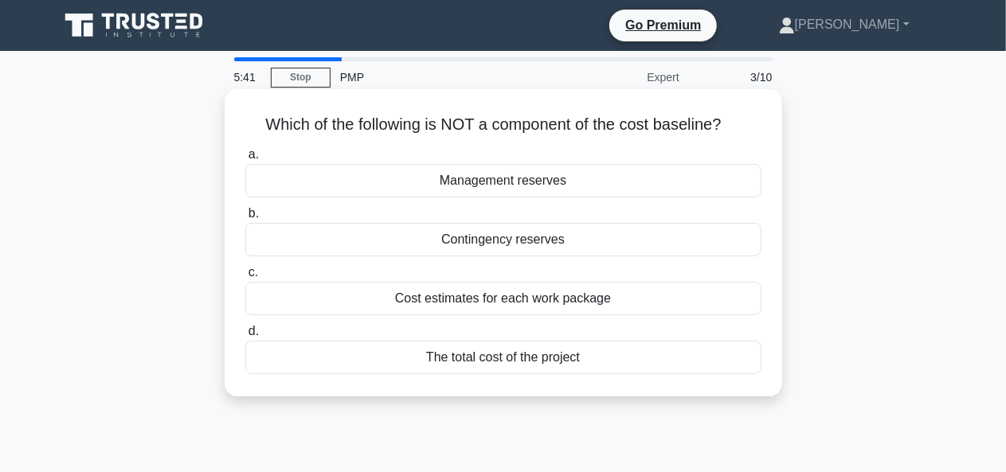
click at [531, 189] on div "Management reserves" at bounding box center [503, 180] width 516 height 33
click at [245, 160] on input "a. Management reserves" at bounding box center [245, 155] width 0 height 10
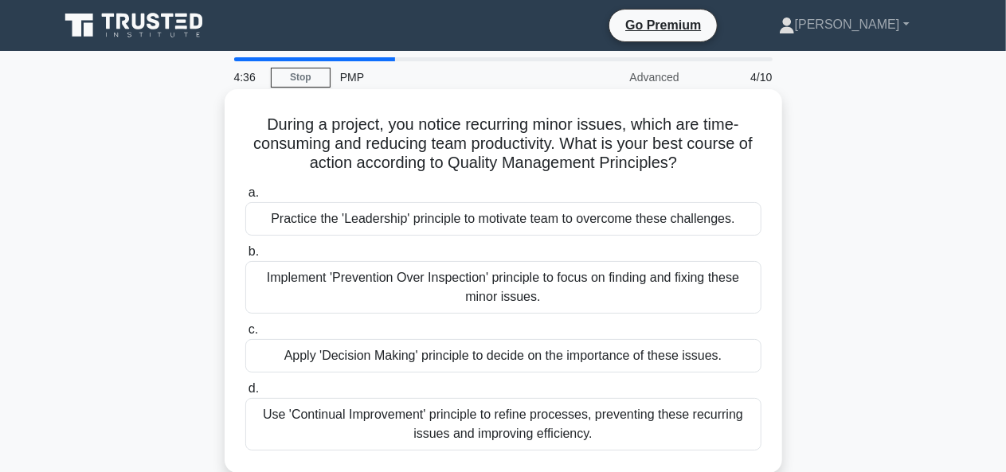
click at [470, 410] on div "Use 'Continual Improvement' principle to refine processes, preventing these rec…" at bounding box center [503, 424] width 516 height 53
click at [245, 394] on input "d. Use 'Continual Improvement' principle to refine processes, preventing these …" at bounding box center [245, 389] width 0 height 10
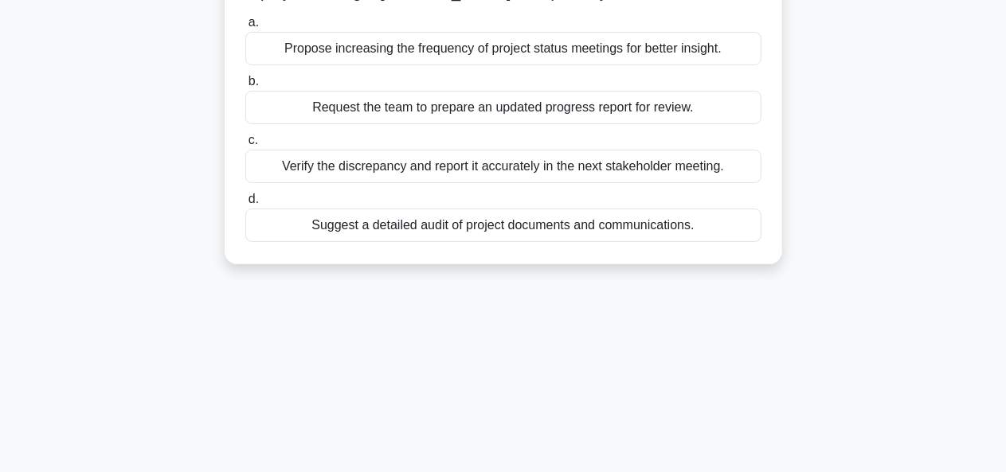
scroll to position [171, 0]
click at [441, 241] on div "Suggest a detailed audit of project documents and communications." at bounding box center [503, 224] width 516 height 33
click at [245, 204] on input "d. Suggest a detailed audit of project documents and communications." at bounding box center [245, 199] width 0 height 10
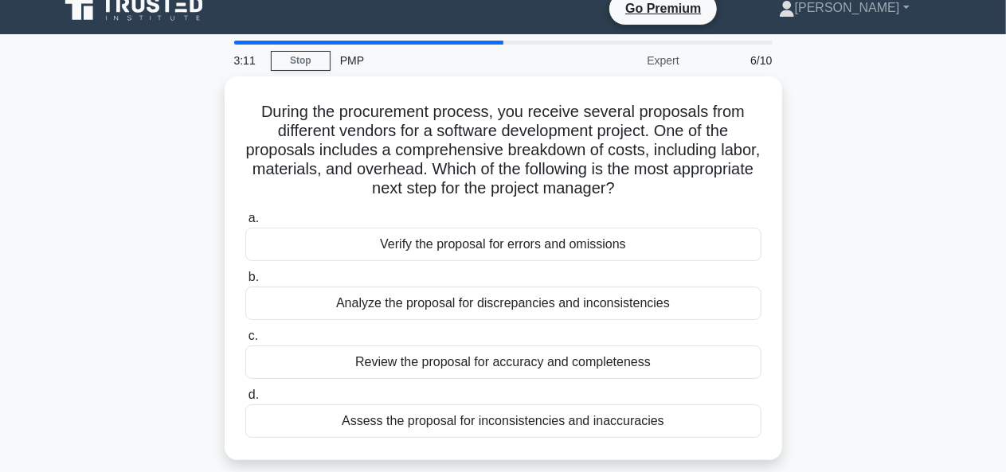
scroll to position [0, 0]
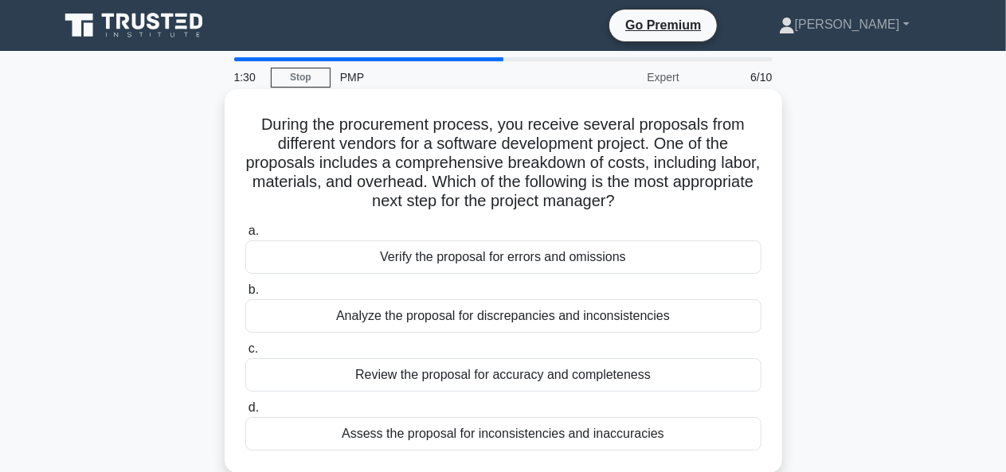
click at [510, 317] on div "Analyze the proposal for discrepancies and inconsistencies" at bounding box center [503, 316] width 516 height 33
click at [245, 296] on input "b. Analyze the proposal for discrepancies and inconsistencies" at bounding box center [245, 290] width 0 height 10
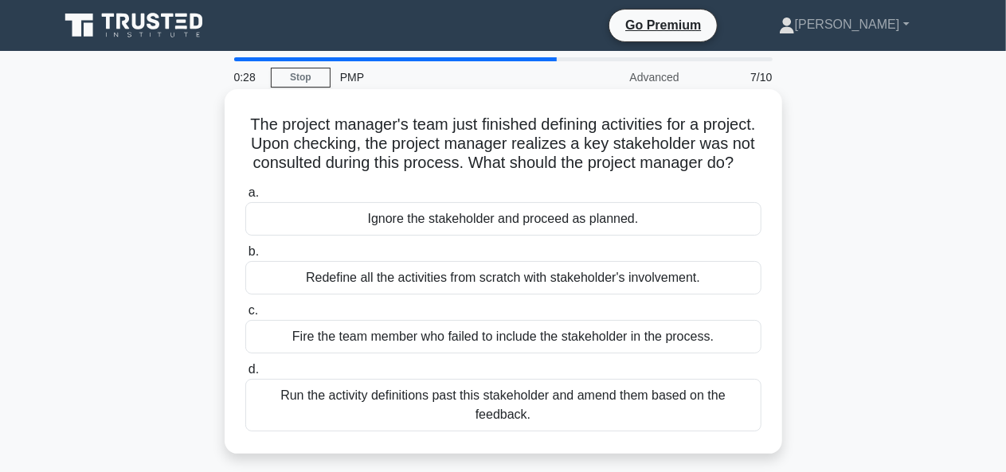
click at [574, 295] on div "Redefine all the activities from scratch with stakeholder's involvement." at bounding box center [503, 277] width 516 height 33
click at [245, 257] on input "b. Redefine all the activities from scratch with stakeholder's involvement." at bounding box center [245, 252] width 0 height 10
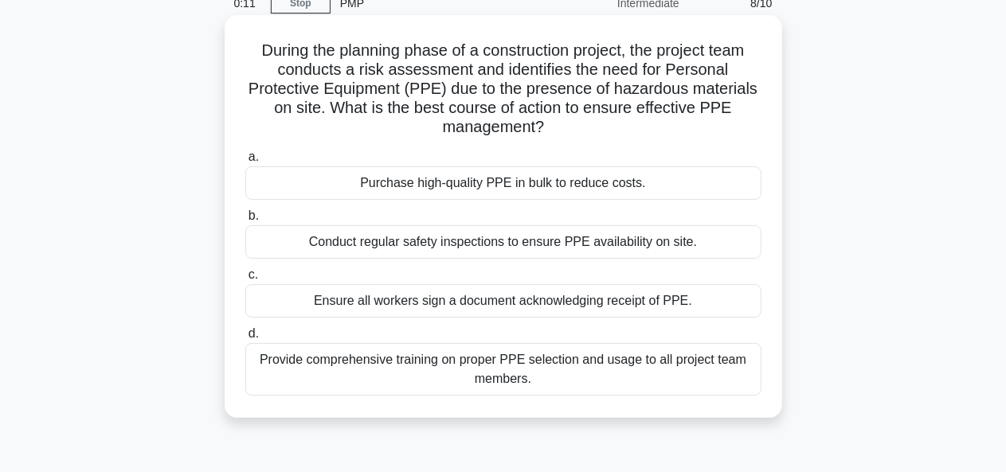
scroll to position [85, 0]
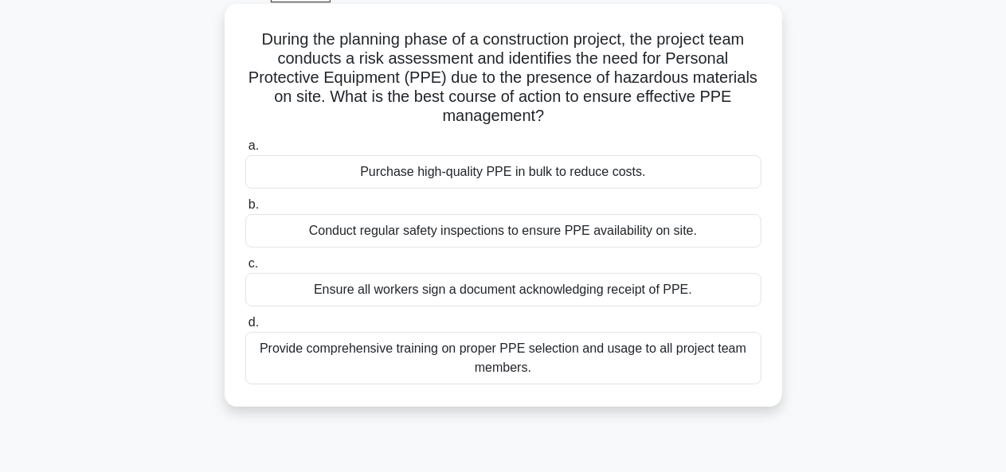
click at [461, 361] on div "Provide comprehensive training on proper PPE selection and usage to all project…" at bounding box center [503, 358] width 516 height 53
click at [245, 328] on input "d. Provide comprehensive training on proper PPE selection and usage to all proj…" at bounding box center [245, 323] width 0 height 10
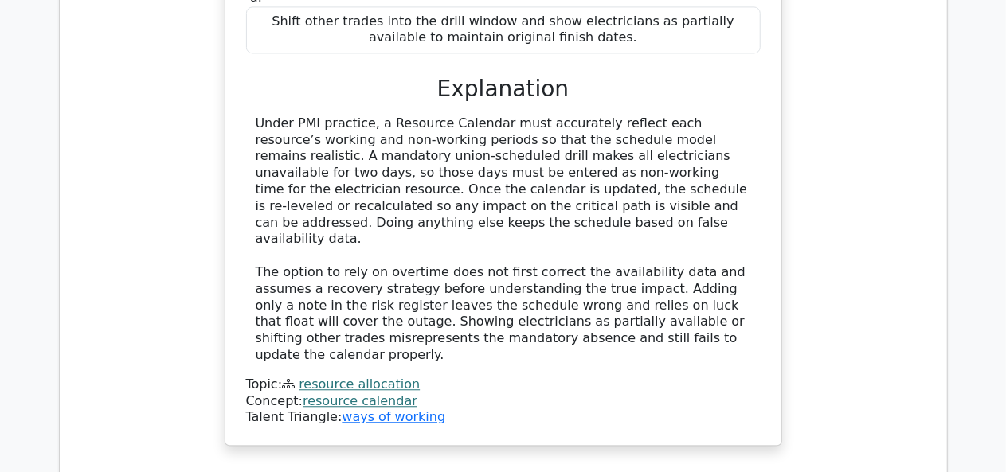
scroll to position [1806, 0]
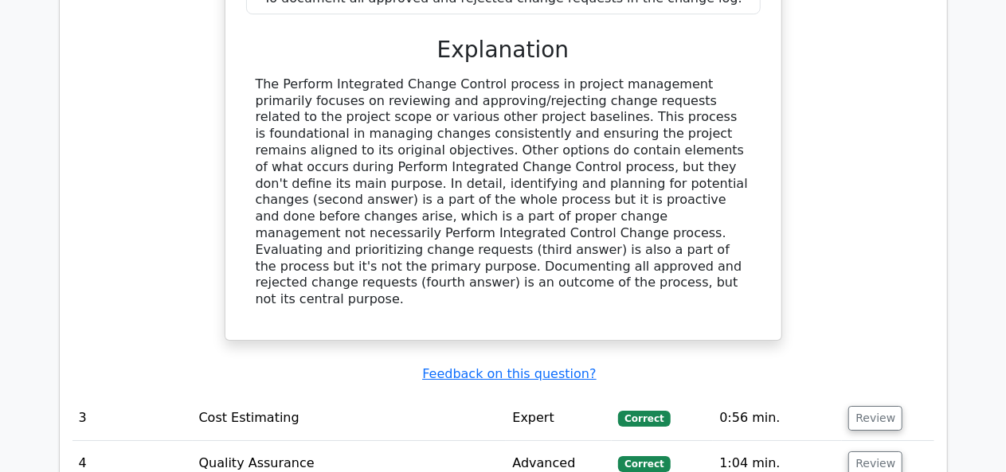
scroll to position [2760, 0]
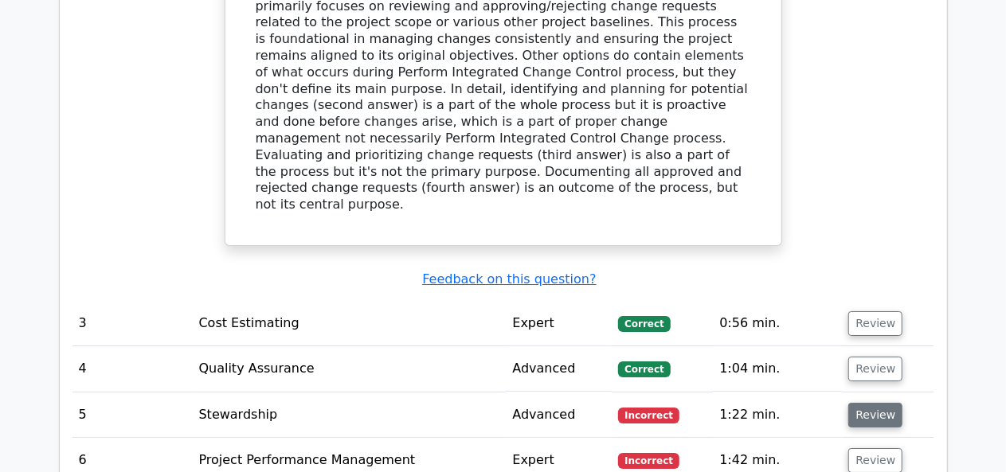
click at [874, 403] on button "Review" at bounding box center [876, 415] width 54 height 25
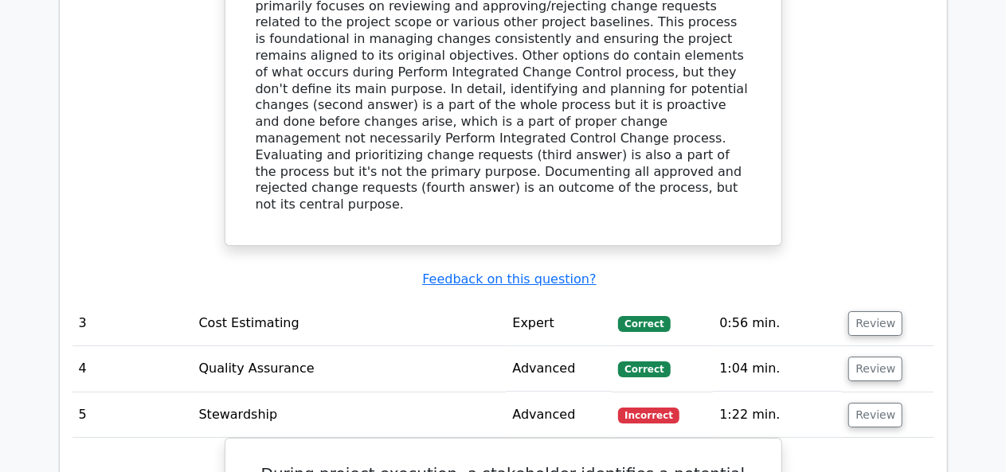
click at [871, 301] on td "Review" at bounding box center [888, 323] width 92 height 45
click at [871, 312] on button "Review" at bounding box center [876, 324] width 54 height 25
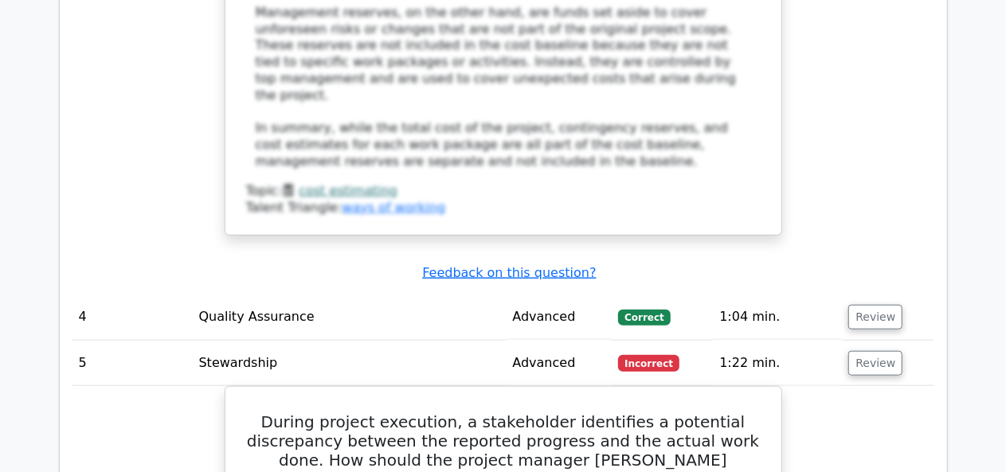
scroll to position [3707, 0]
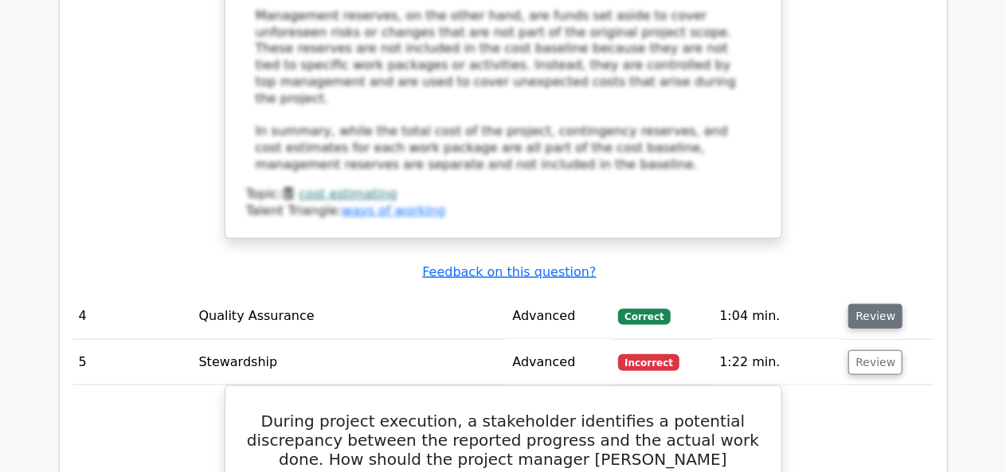
click at [868, 304] on button "Review" at bounding box center [876, 316] width 54 height 25
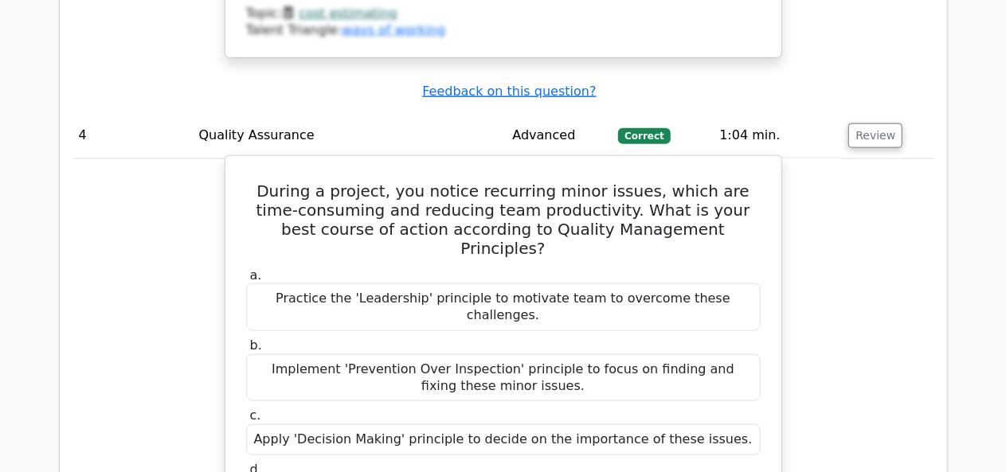
scroll to position [3889, 0]
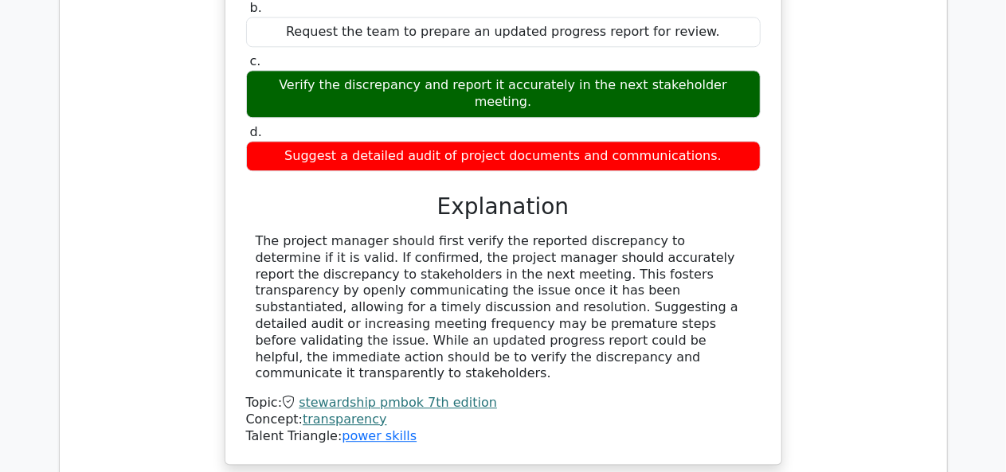
scroll to position [5029, 0]
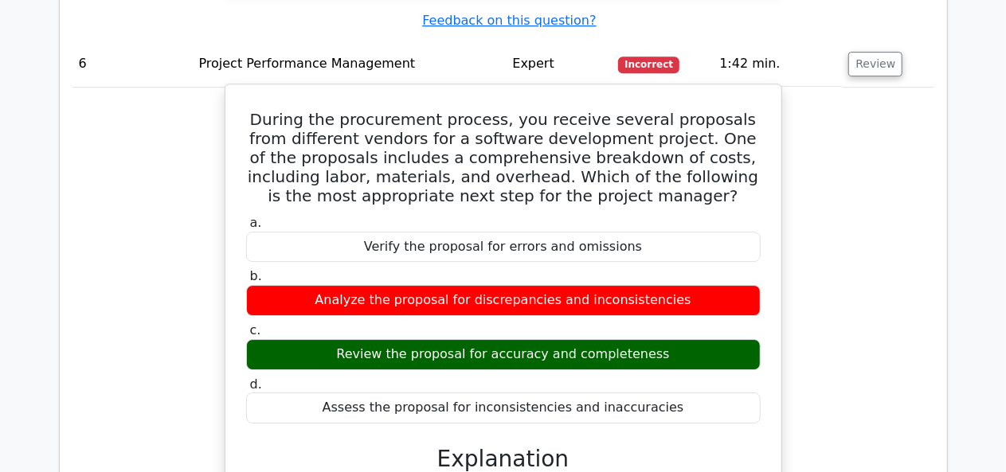
scroll to position [5466, 0]
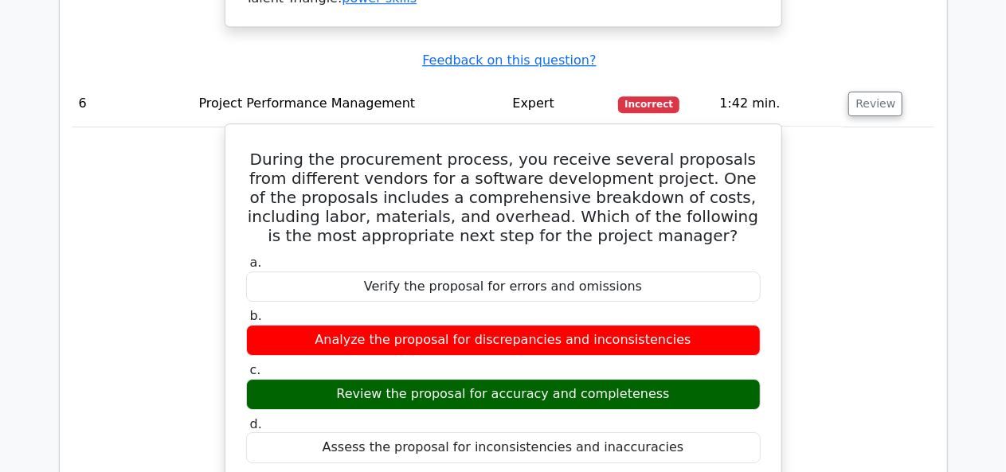
drag, startPoint x: 254, startPoint y: 159, endPoint x: 696, endPoint y: 140, distance: 442.6
click at [696, 140] on div "During the procurement process, you receive several proposals from different ve…" at bounding box center [503, 446] width 543 height 631
copy div "During the procurement process, you receive several proposals from different ve…"
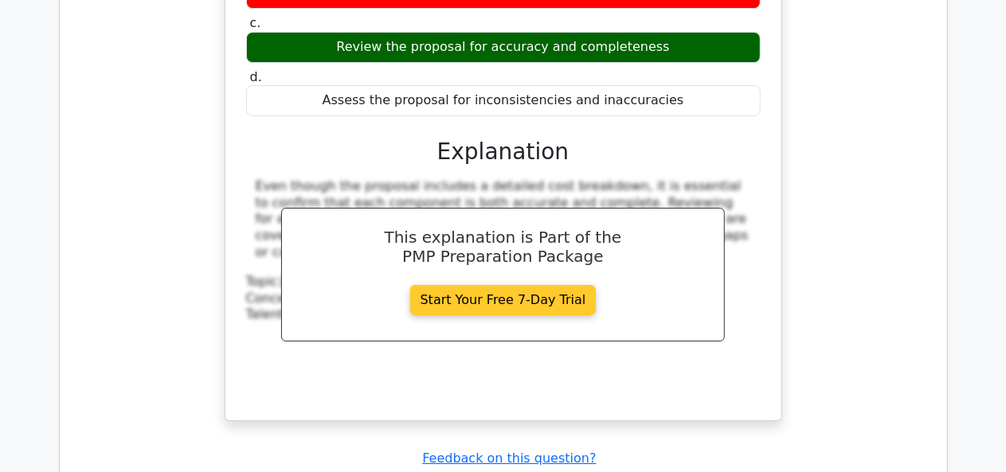
scroll to position [5815, 0]
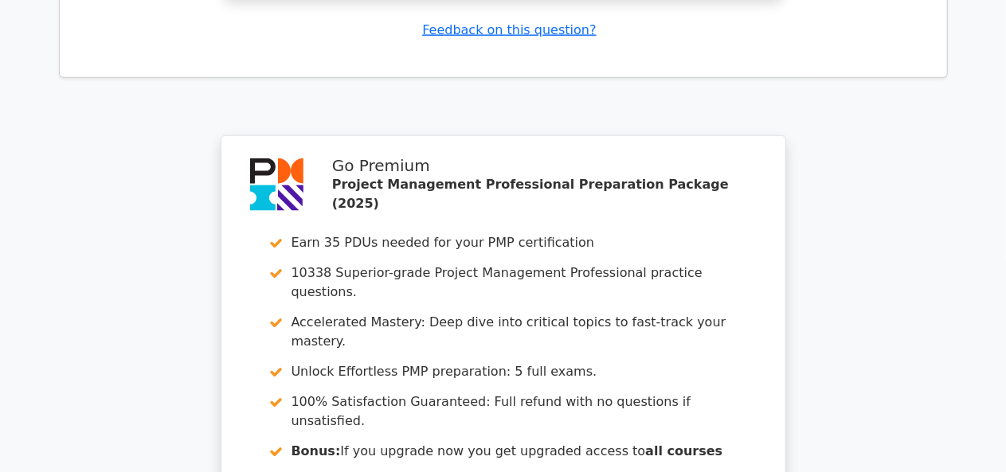
scroll to position [7029, 0]
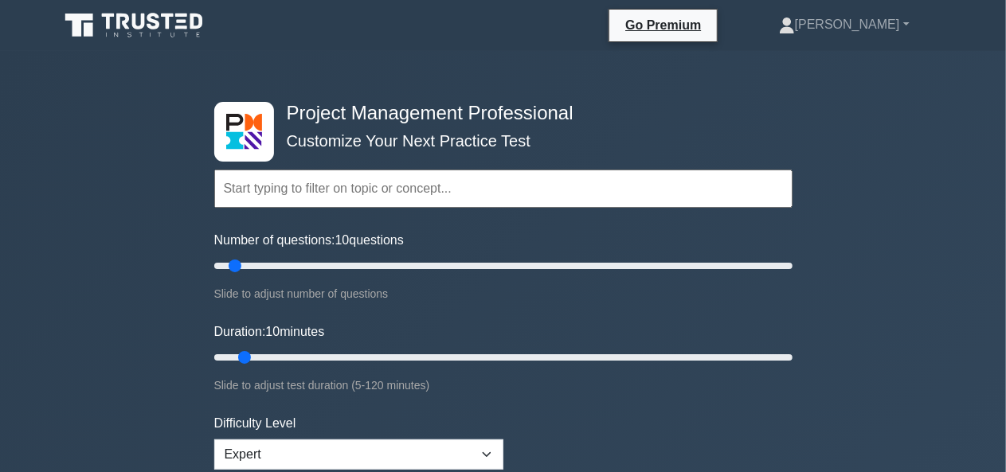
scroll to position [280, 0]
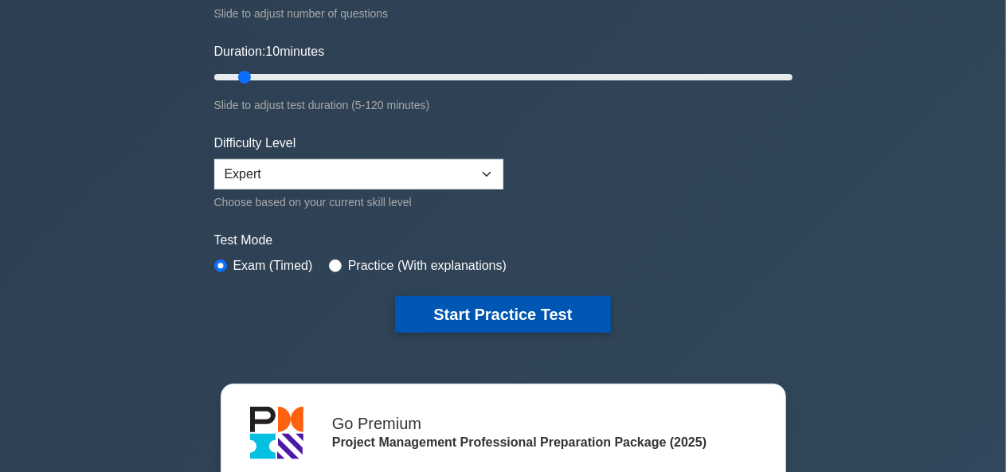
click at [523, 308] on button "Start Practice Test" at bounding box center [502, 314] width 215 height 37
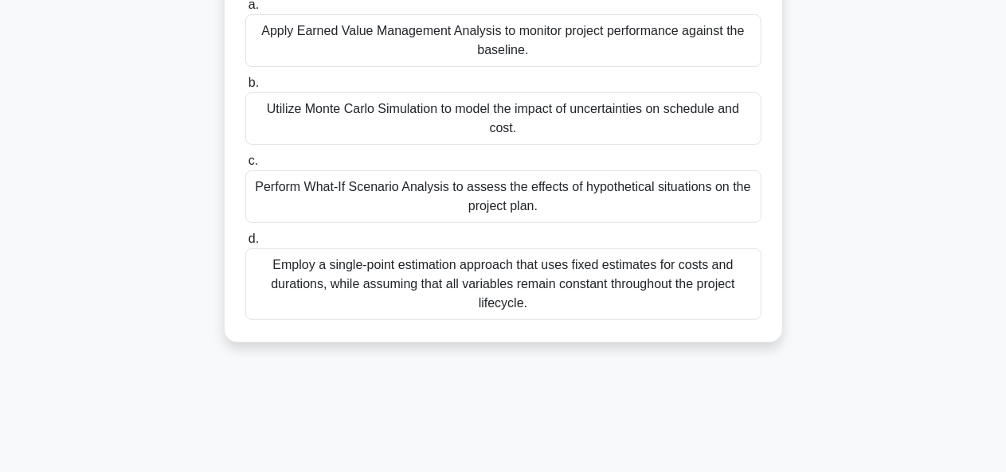
scroll to position [285, 0]
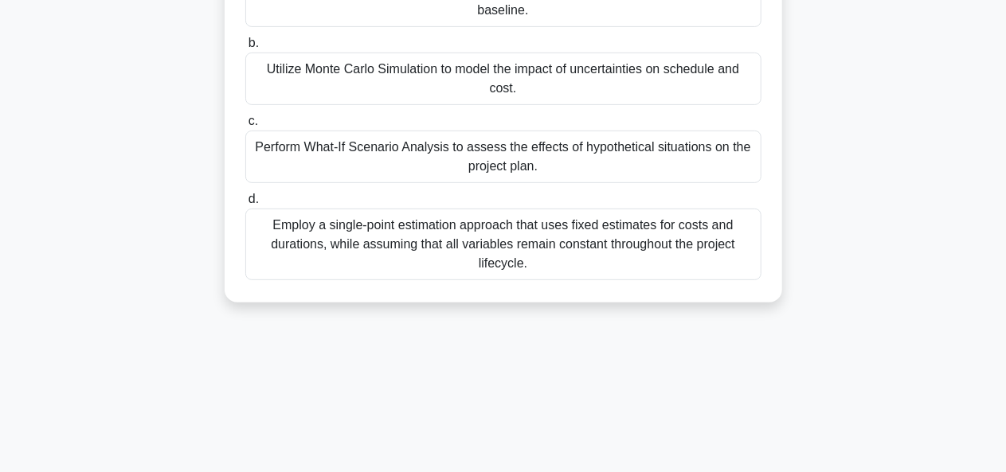
click at [515, 97] on div "Utilize Monte Carlo Simulation to model the impact of uncertainties on schedule…" at bounding box center [503, 79] width 516 height 53
click at [245, 49] on input "b. Utilize Monte Carlo Simulation to model the impact of uncertainties on sched…" at bounding box center [245, 43] width 0 height 10
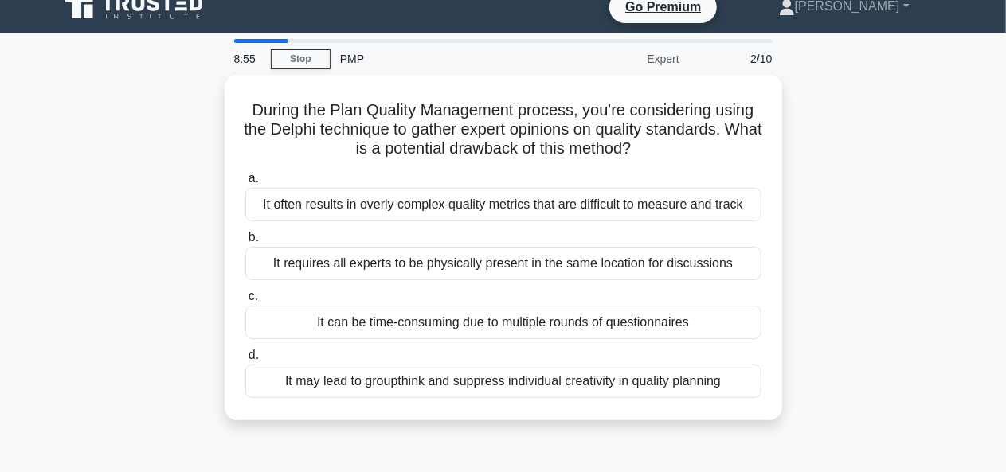
scroll to position [0, 0]
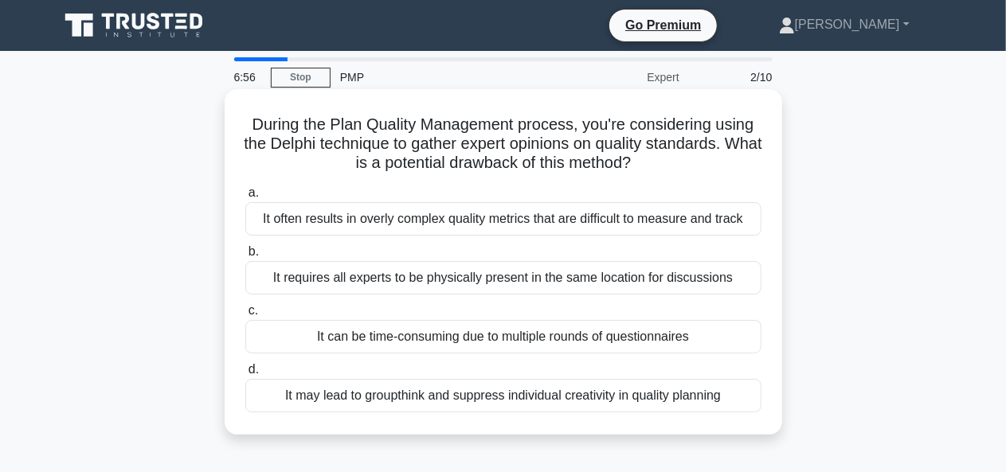
click at [550, 407] on div "It may lead to groupthink and suppress individual creativity in quality planning" at bounding box center [503, 395] width 516 height 33
click at [245, 375] on input "d. It may lead to groupthink and suppress individual creativity in quality plan…" at bounding box center [245, 370] width 0 height 10
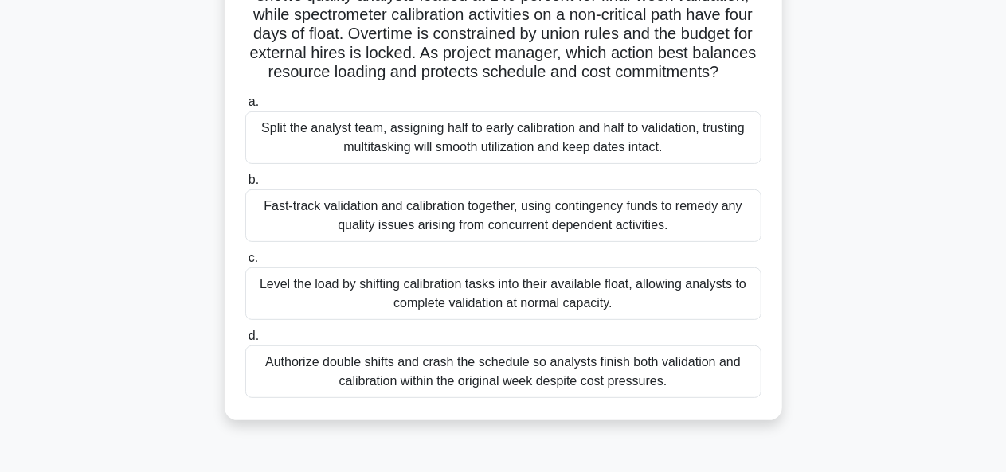
scroll to position [156, 0]
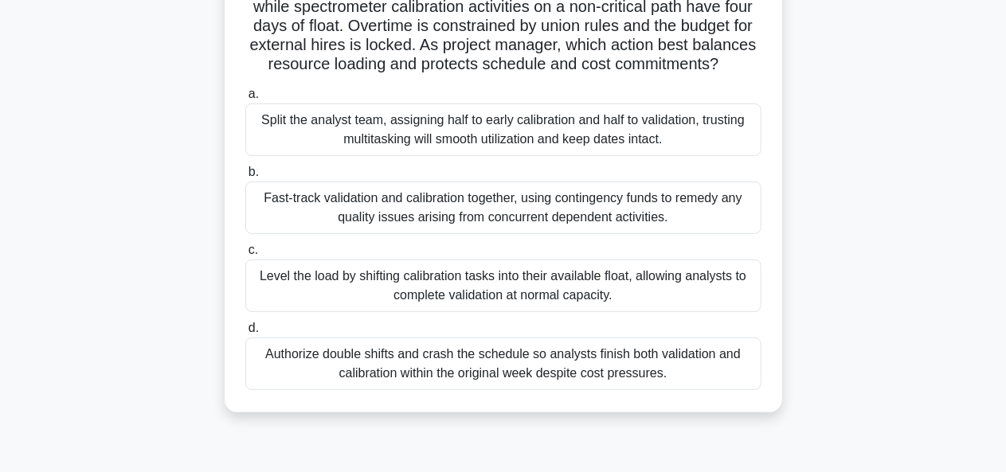
click at [505, 296] on div "Level the load by shifting calibration tasks into their available float, allowi…" at bounding box center [503, 286] width 516 height 53
click at [245, 256] on input "c. Level the load by shifting calibration tasks into their available float, all…" at bounding box center [245, 250] width 0 height 10
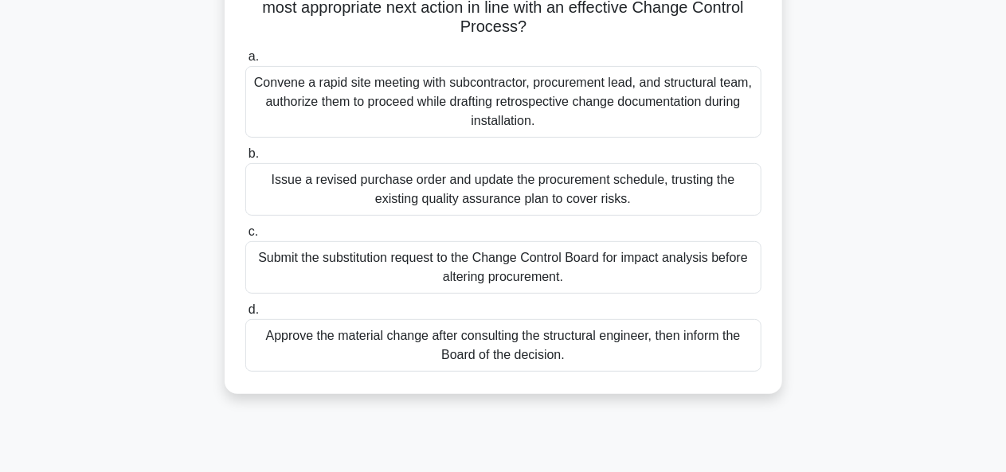
scroll to position [247, 0]
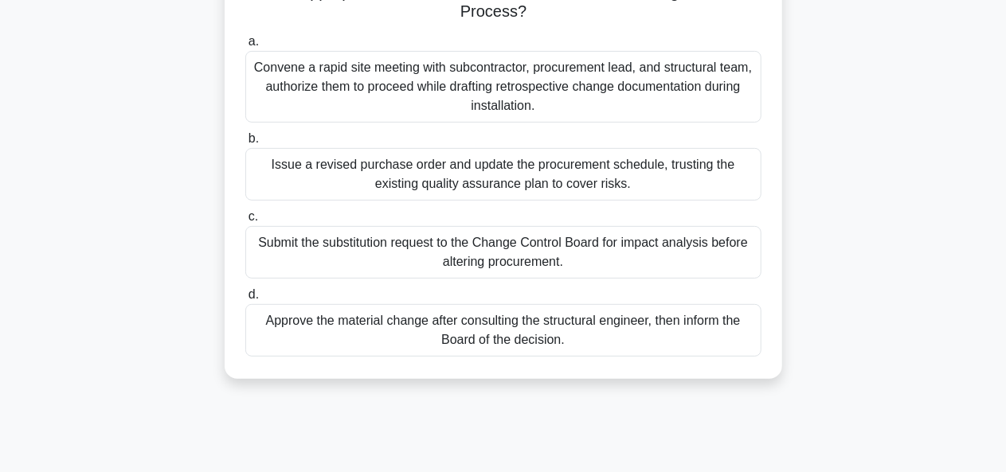
click at [507, 271] on div "Submit the substitution request to the Change Control Board for impact analysis…" at bounding box center [503, 252] width 516 height 53
click at [245, 222] on input "c. Submit the substitution request to the Change Control Board for impact analy…" at bounding box center [245, 217] width 0 height 10
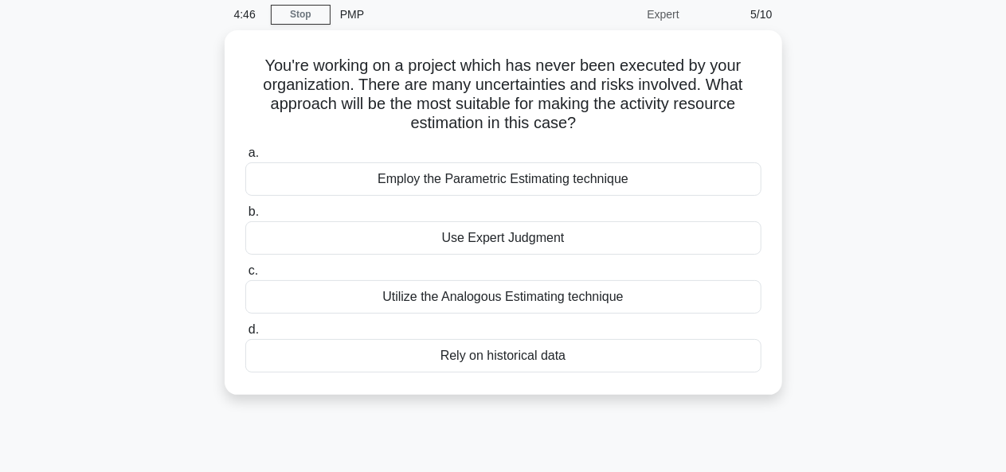
scroll to position [0, 0]
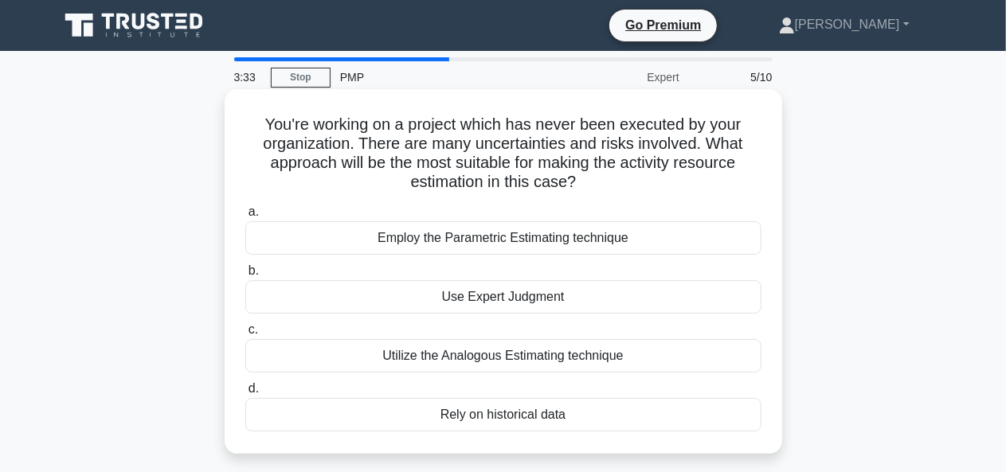
click at [515, 308] on div "Use Expert Judgment" at bounding box center [503, 296] width 516 height 33
click at [245, 276] on input "b. Use Expert Judgment" at bounding box center [245, 271] width 0 height 10
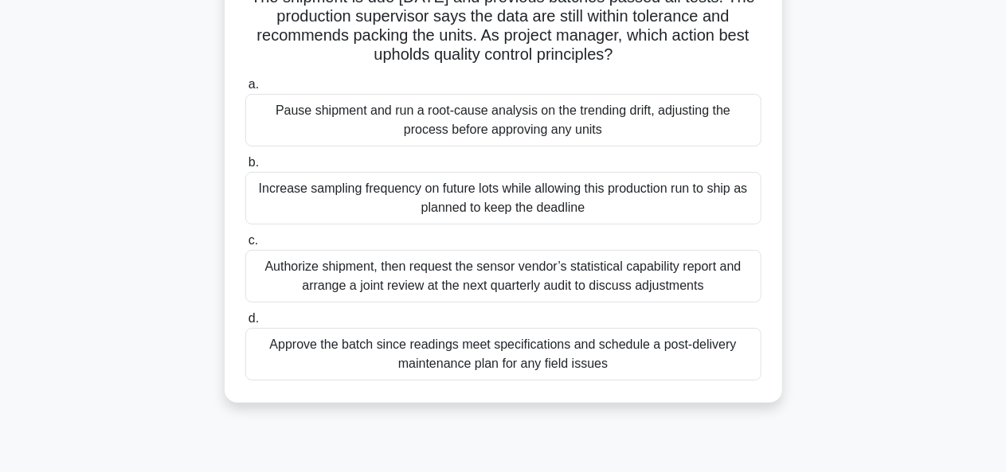
scroll to position [205, 0]
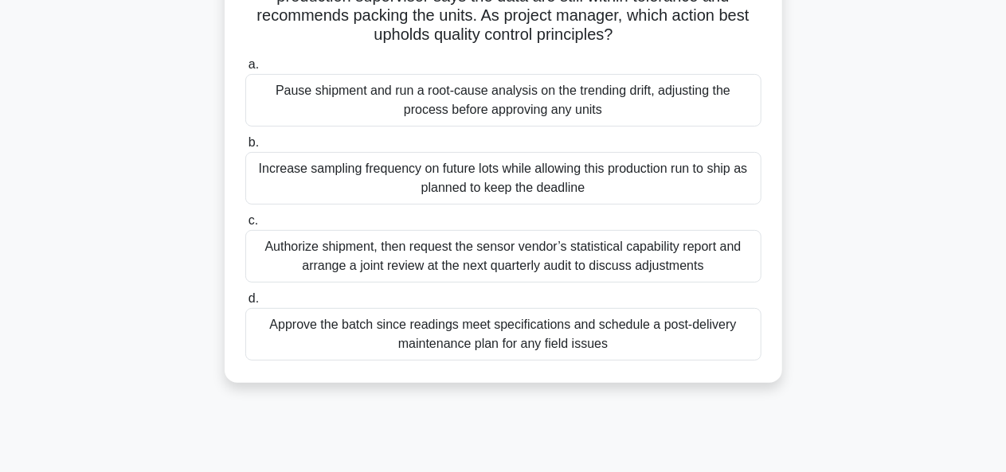
click at [574, 116] on div "Pause shipment and run a root-cause analysis on the trending drift, adjusting t…" at bounding box center [503, 100] width 516 height 53
click at [245, 70] on input "a. Pause shipment and run a root-cause analysis on the trending drift, adjustin…" at bounding box center [245, 65] width 0 height 10
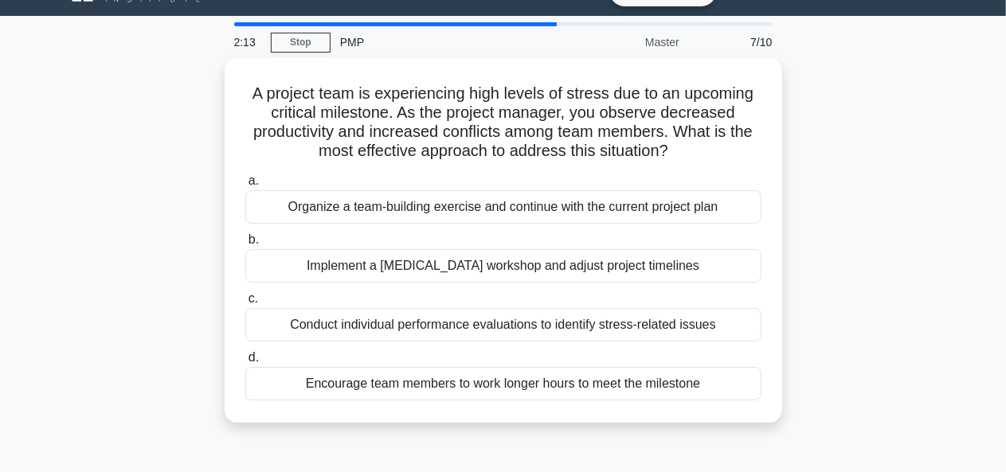
scroll to position [0, 0]
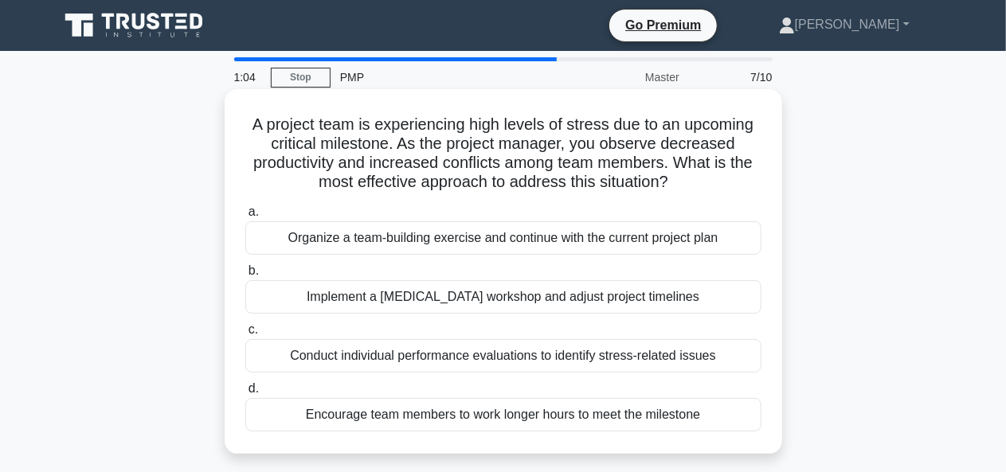
click at [505, 232] on div "Organize a team-building exercise and continue with the current project plan" at bounding box center [503, 238] width 516 height 33
click at [245, 218] on input "a. Organize a team-building exercise and continue with the current project plan" at bounding box center [245, 212] width 0 height 10
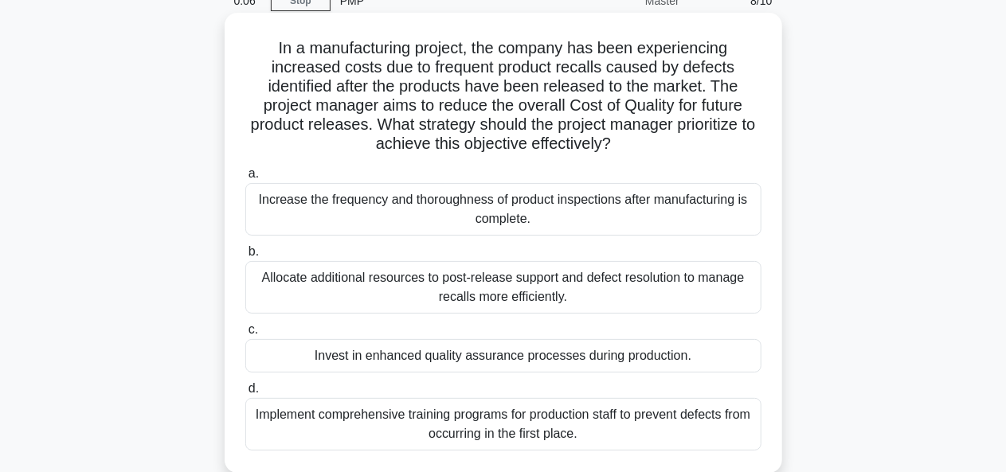
scroll to position [114, 0]
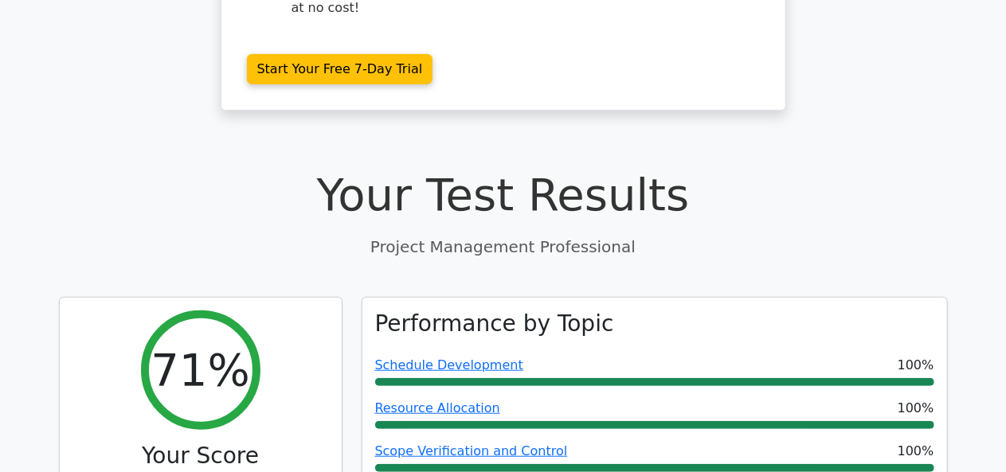
scroll to position [421, 0]
